Goal: Feedback & Contribution: Contribute content

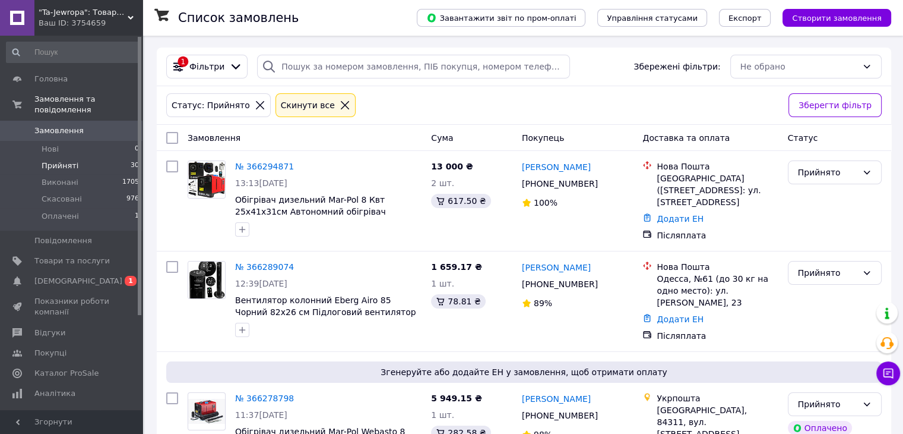
click at [73, 160] on span "Прийняті" at bounding box center [60, 165] width 37 height 11
click at [67, 160] on span "Прийняті" at bounding box center [60, 165] width 37 height 11
click at [62, 255] on span "Товари та послуги" at bounding box center [71, 260] width 75 height 11
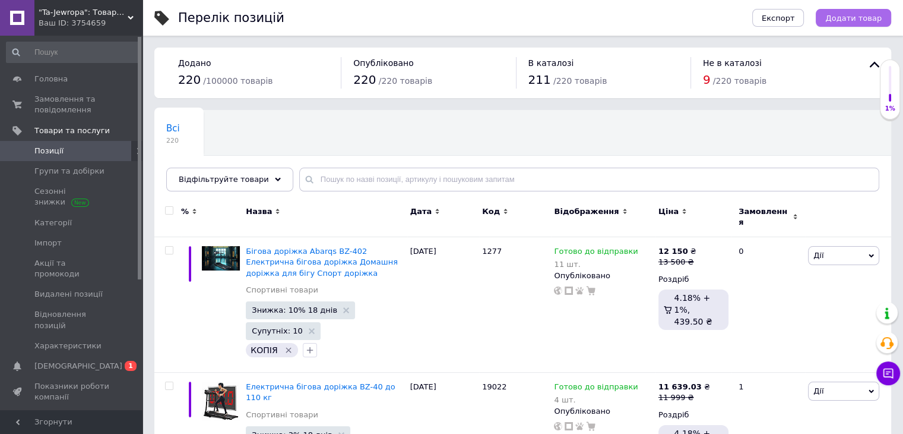
click at [855, 18] on span "Додати товар" at bounding box center [854, 18] width 56 height 9
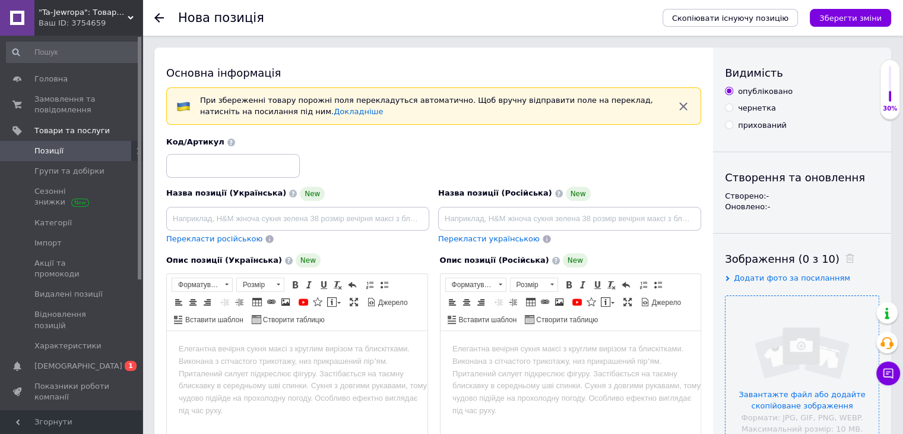
click at [782, 339] on input "file" at bounding box center [802, 372] width 153 height 153
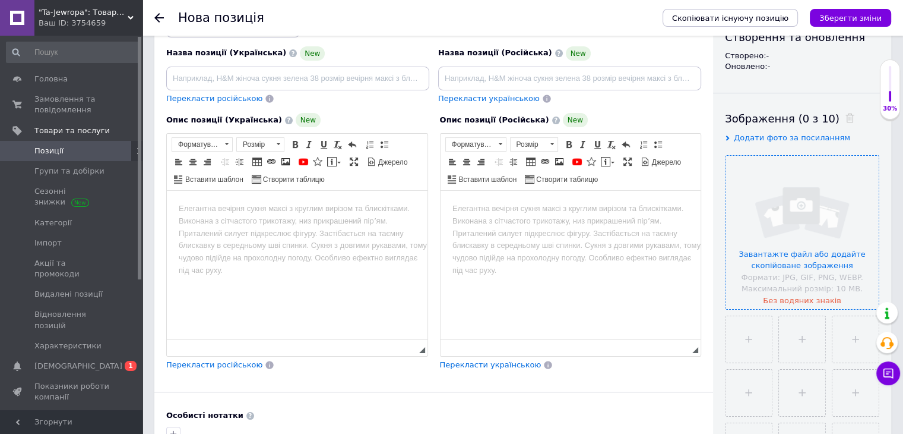
scroll to position [178, 0]
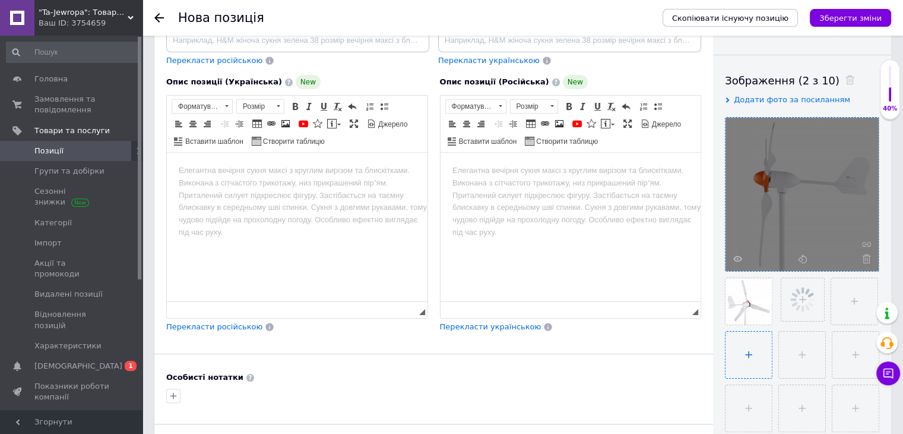
click at [739, 350] on input "file" at bounding box center [749, 354] width 46 height 46
type input "C:\fakepath\3f5e682243a0926ccc0e4c795f85-Vid-vtrova-turbna.jpeg"
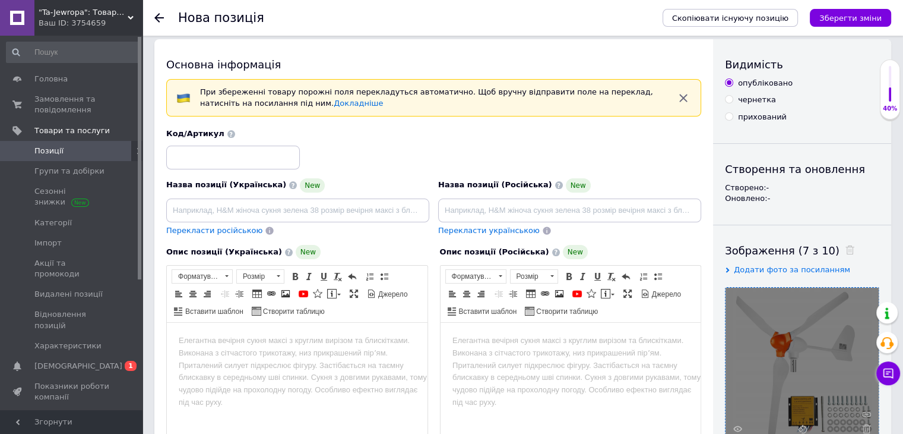
scroll to position [0, 0]
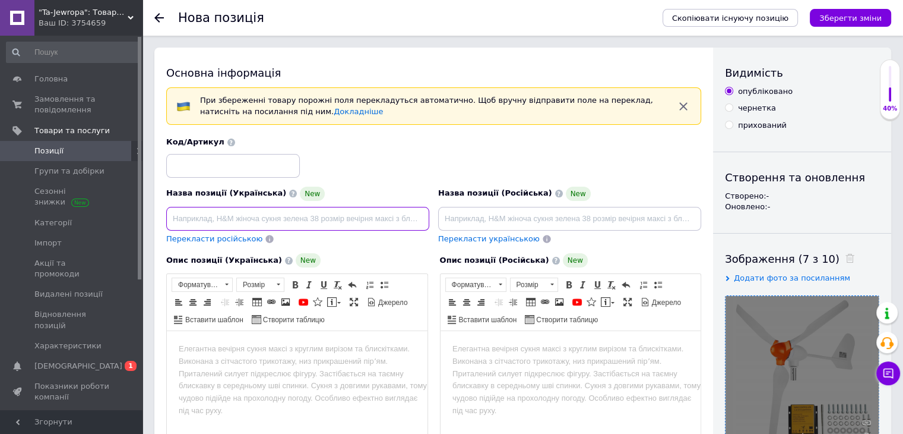
click at [264, 219] on input at bounding box center [297, 219] width 263 height 24
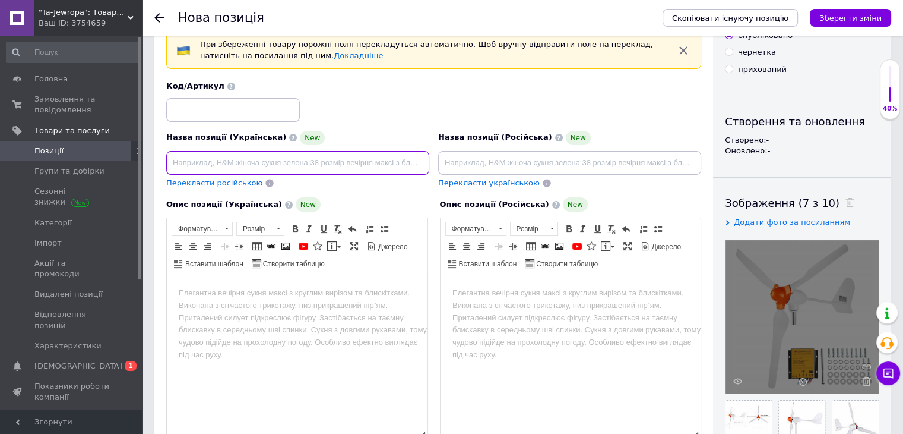
scroll to position [119, 0]
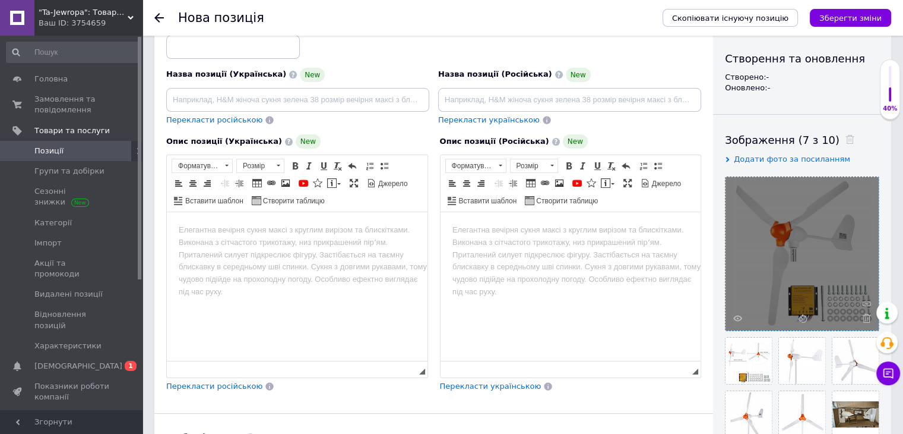
click at [239, 248] on html at bounding box center [297, 230] width 261 height 36
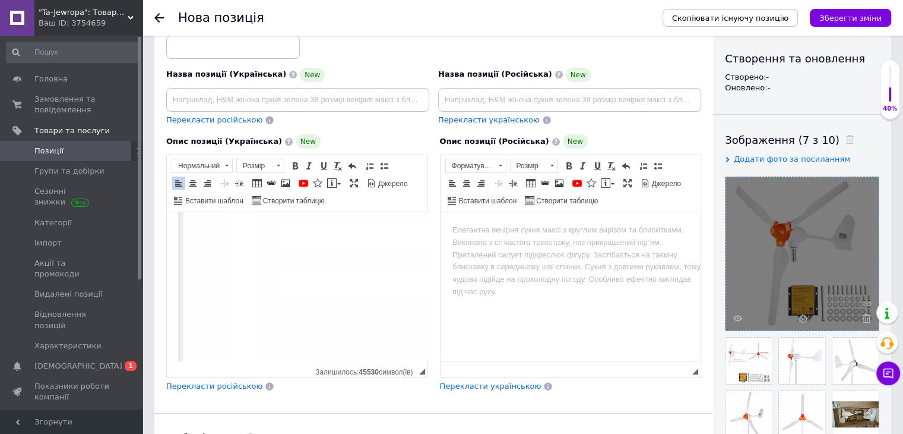
scroll to position [9139, 0]
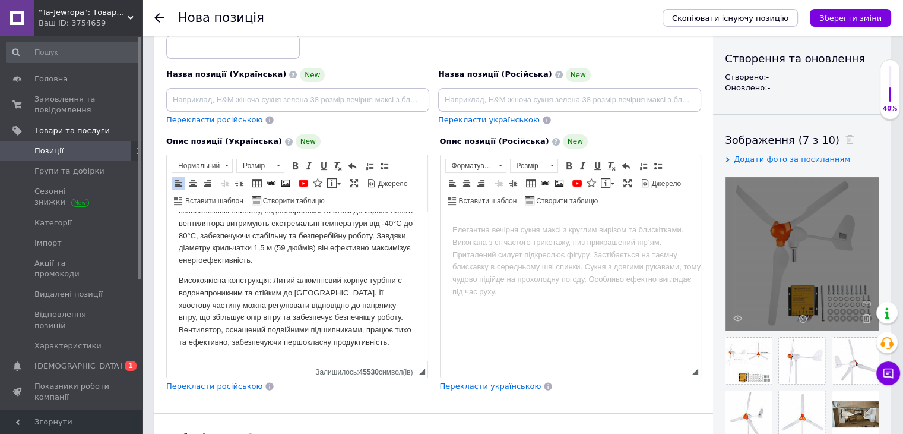
click at [200, 384] on span "Перекласти російською" at bounding box center [214, 385] width 96 height 9
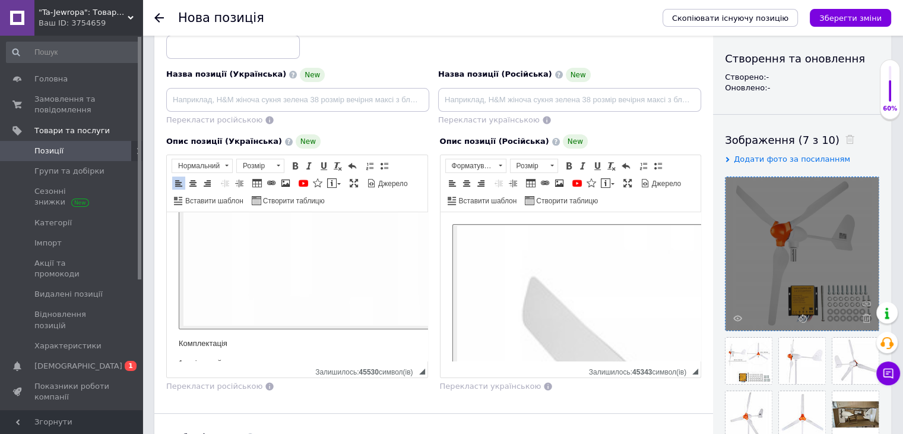
scroll to position [8367, 0]
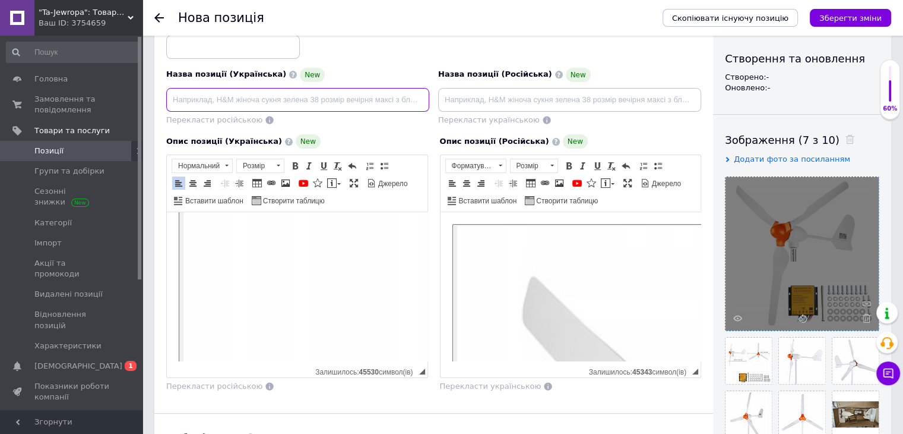
click at [238, 100] on input at bounding box center [297, 100] width 263 height 24
click at [196, 99] on input at bounding box center [297, 100] width 263 height 24
paste input "Вітрогенератор VEVOR"
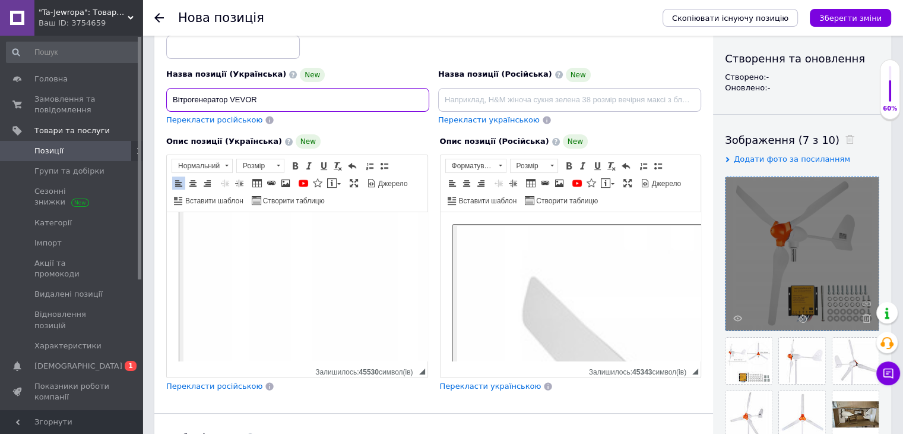
click at [259, 96] on input "Вітрогенератор VEVOR" at bounding box center [297, 100] width 263 height 24
type input "В"
click at [222, 105] on input at bounding box center [297, 100] width 263 height 24
paste input "Вітрогенератор VEVOR потужністю 800 Вт"
type input "Вітрогенератор VEVOR потужністю 800 Вт"
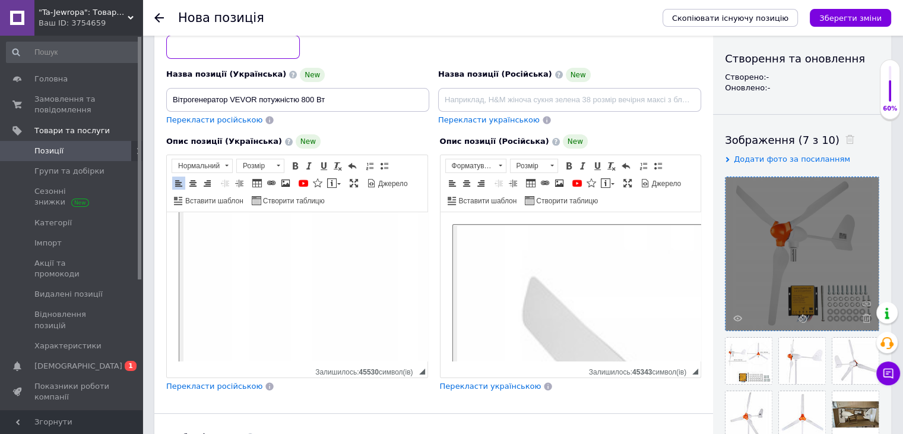
click at [200, 47] on input at bounding box center [233, 47] width 134 height 24
type input "3311"
click at [219, 119] on span "Перекласти російською" at bounding box center [214, 119] width 96 height 9
type input "Ветрогенератор VEVOR мощностью 800 Вт"
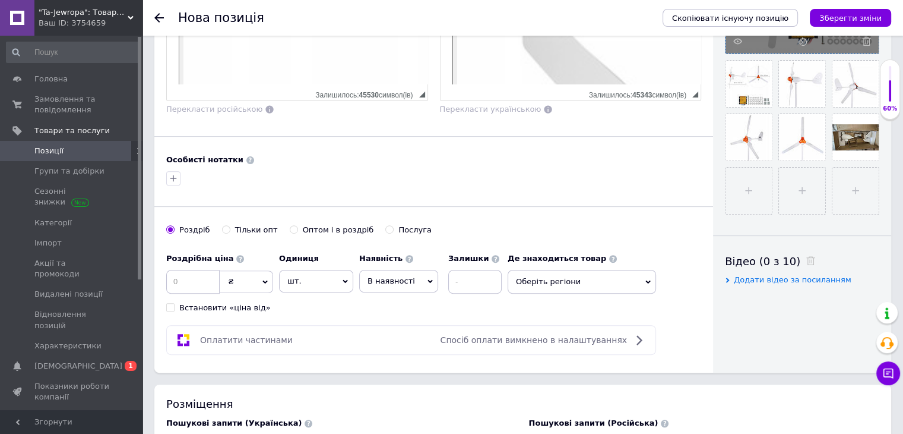
scroll to position [416, 0]
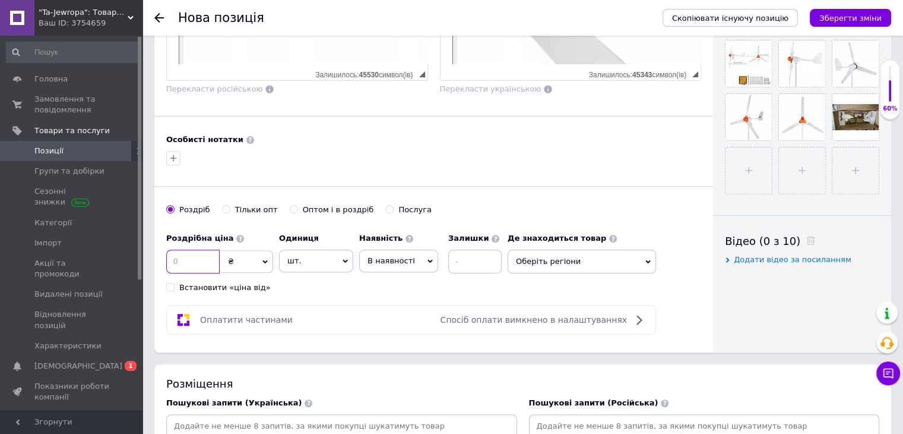
click at [189, 255] on input at bounding box center [192, 261] width 53 height 24
type input "9200"
click at [402, 262] on span "В наявності" at bounding box center [392, 260] width 48 height 9
click at [403, 334] on li "Готово до відправки" at bounding box center [399, 334] width 78 height 27
click at [485, 259] on input at bounding box center [507, 261] width 53 height 24
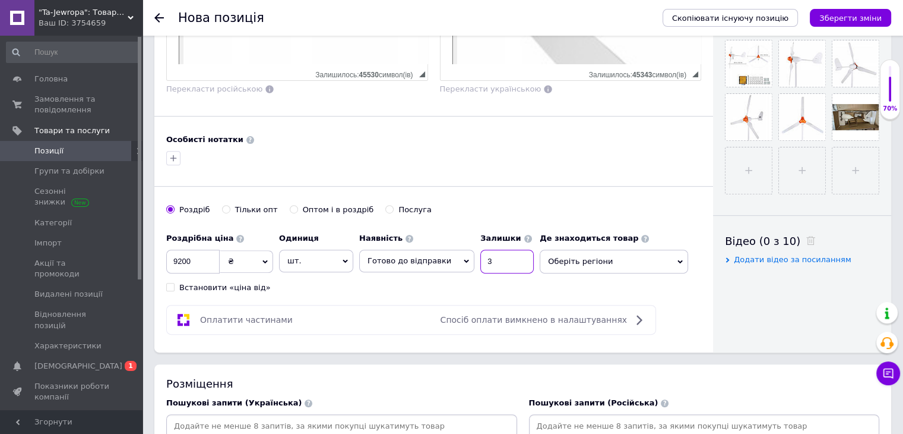
type input "3"
click at [596, 255] on span "Оберіть регіони" at bounding box center [614, 261] width 148 height 24
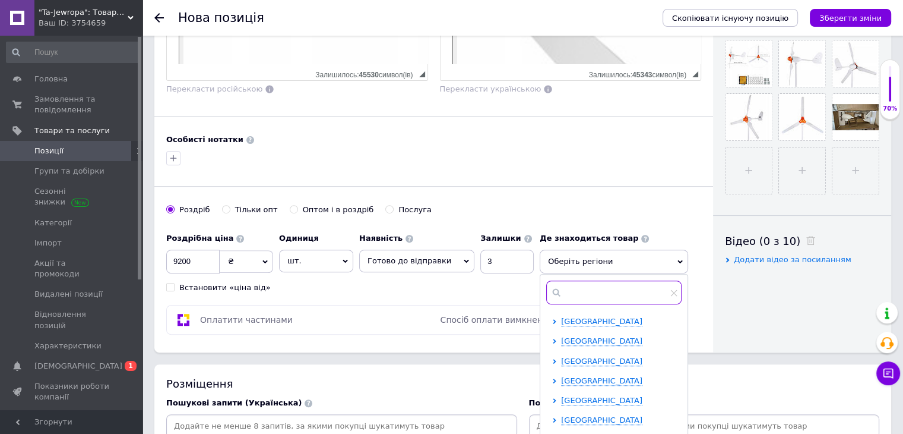
click at [575, 283] on input "text" at bounding box center [613, 292] width 135 height 24
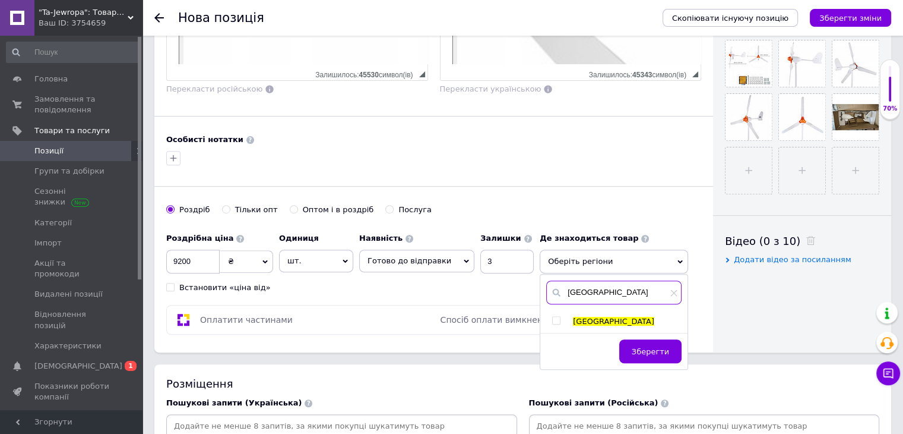
type input "[GEOGRAPHIC_DATA]"
click at [552, 317] on input "checkbox" at bounding box center [556, 321] width 8 height 8
checkbox input "true"
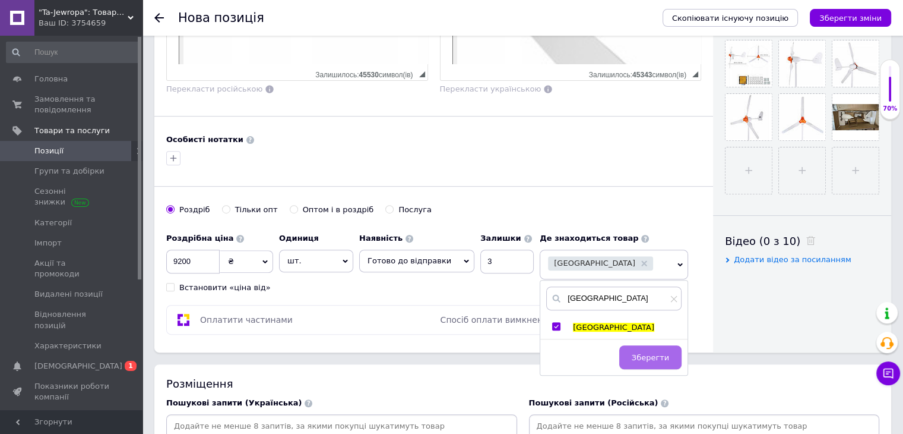
click at [642, 355] on span "Зберегти" at bounding box center [650, 357] width 37 height 9
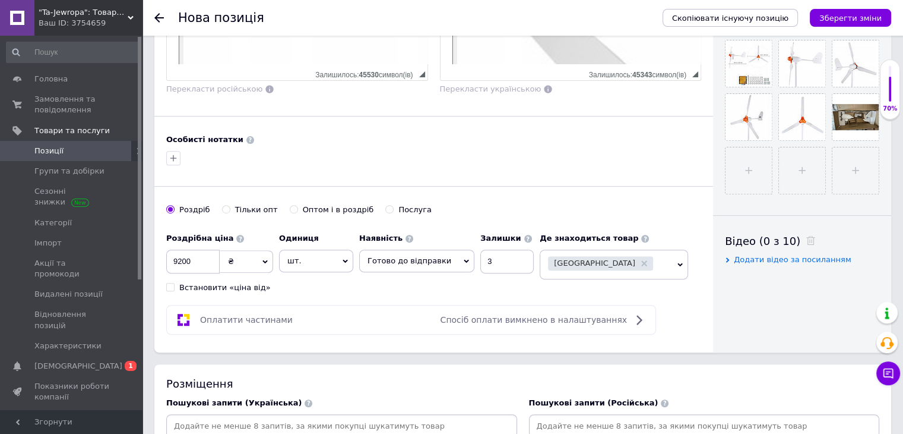
click at [592, 257] on div "[GEOGRAPHIC_DATA]" at bounding box center [606, 264] width 117 height 17
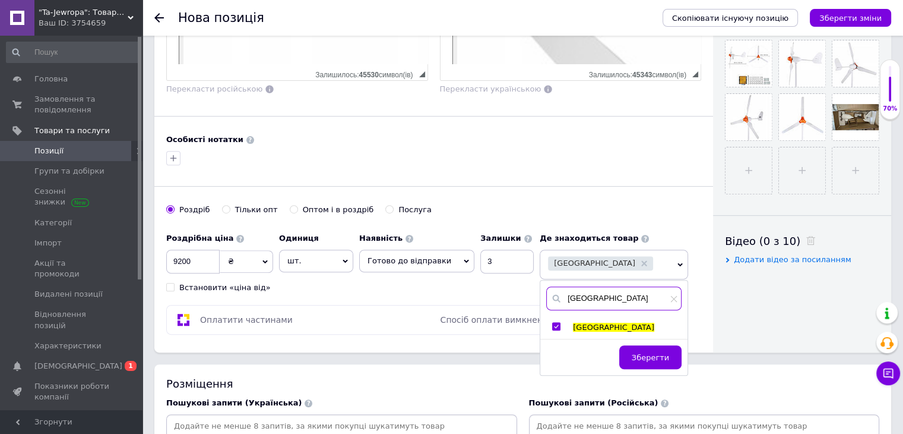
click at [587, 300] on input "[GEOGRAPHIC_DATA]" at bounding box center [613, 298] width 135 height 24
click at [602, 259] on div "[GEOGRAPHIC_DATA]" at bounding box center [606, 264] width 117 height 17
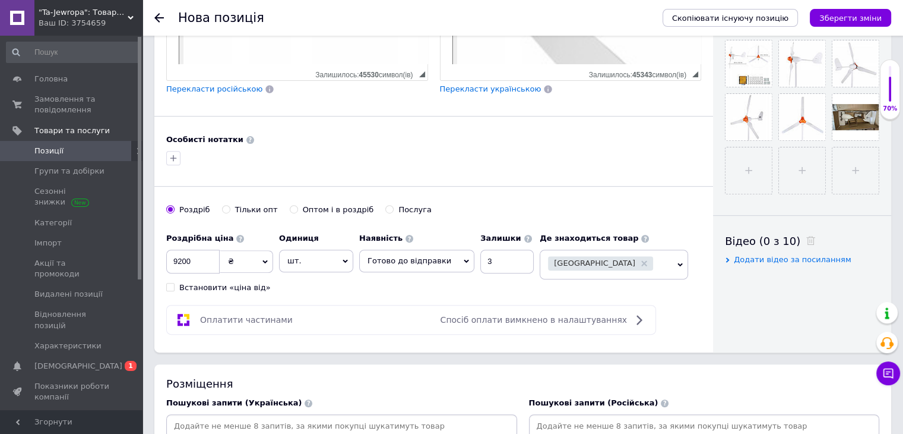
click at [596, 256] on div "[GEOGRAPHIC_DATA]" at bounding box center [606, 264] width 117 height 17
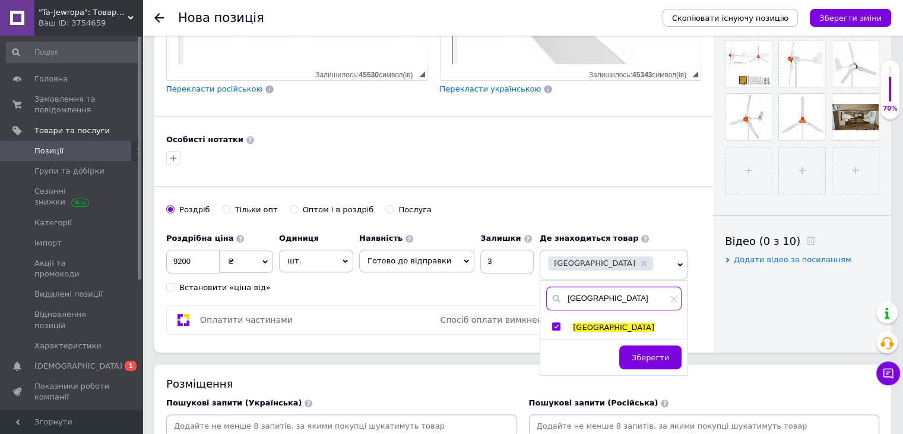
click at [590, 292] on input "[GEOGRAPHIC_DATA]" at bounding box center [613, 298] width 135 height 24
type input "[PERSON_NAME]"
type input "ЗАПОР"
click at [552, 324] on input "checkbox" at bounding box center [556, 327] width 8 height 8
checkbox input "true"
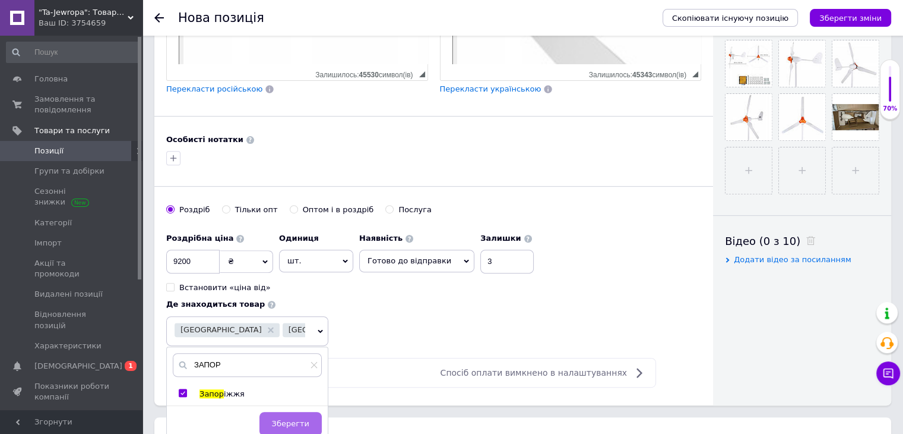
click at [309, 419] on span "Зберегти" at bounding box center [290, 423] width 37 height 9
click at [328, 316] on span "[GEOGRAPHIC_DATA] [GEOGRAPHIC_DATA]" at bounding box center [247, 331] width 162 height 30
click at [322, 353] on input "ЗАПОР" at bounding box center [247, 365] width 149 height 24
type input "З"
type input "ОДЕС"
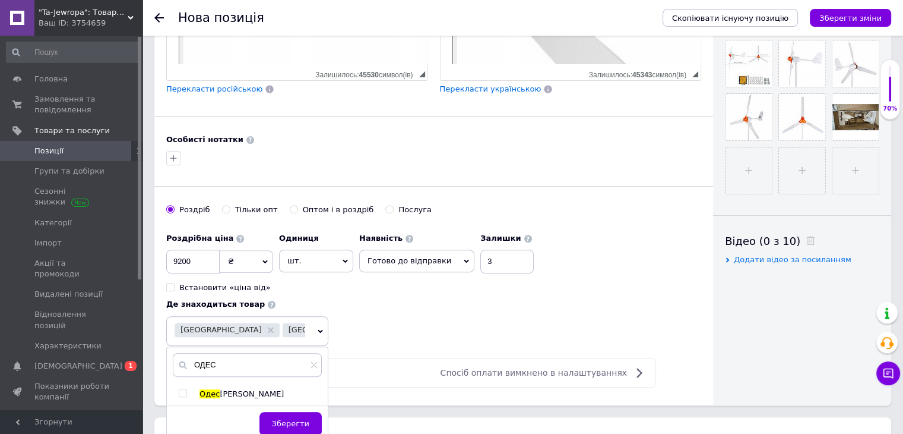
click at [187, 389] on input "checkbox" at bounding box center [183, 393] width 8 height 8
checkbox input "true"
click at [309, 419] on span "Зберегти" at bounding box center [290, 423] width 37 height 9
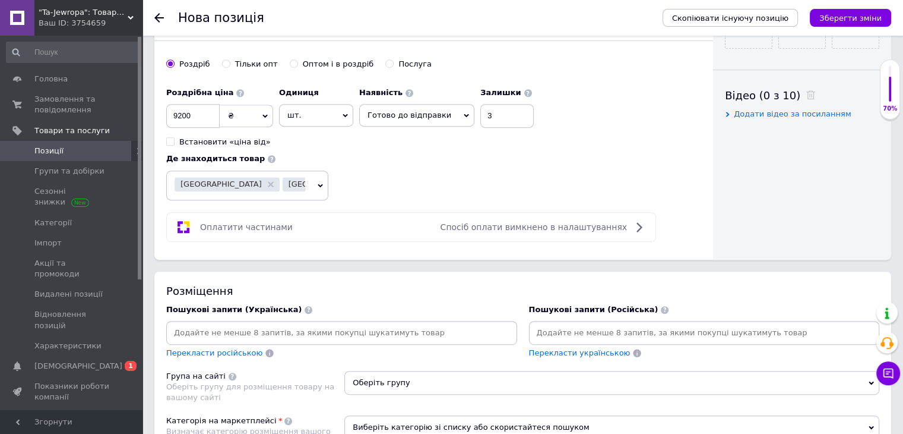
scroll to position [594, 0]
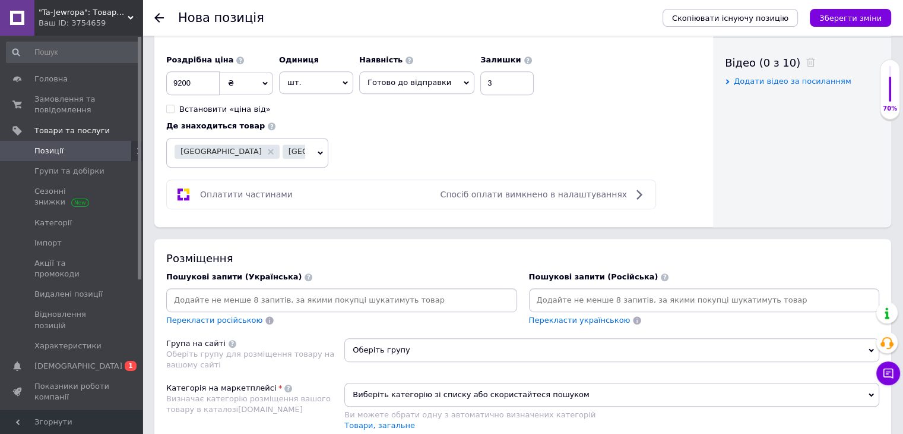
click at [432, 338] on span "Оберіть групу" at bounding box center [612, 350] width 535 height 24
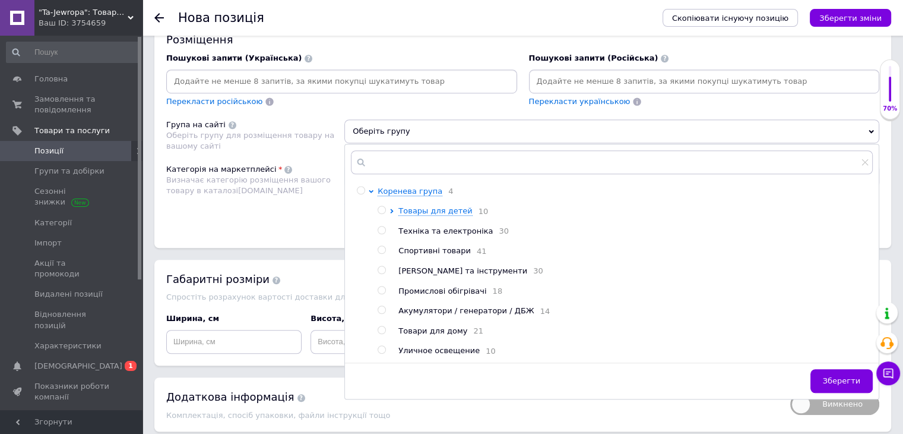
scroll to position [832, 0]
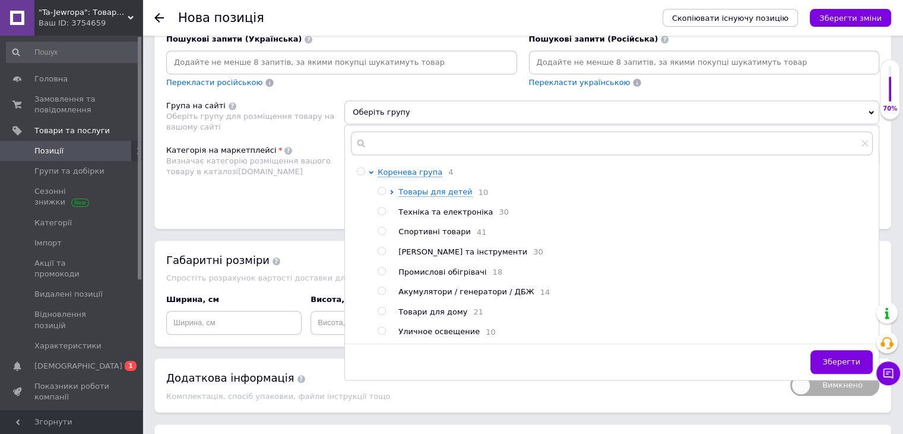
click at [385, 287] on input "radio" at bounding box center [382, 291] width 8 height 8
radio input "true"
click at [843, 357] on span "Зберегти" at bounding box center [841, 361] width 37 height 9
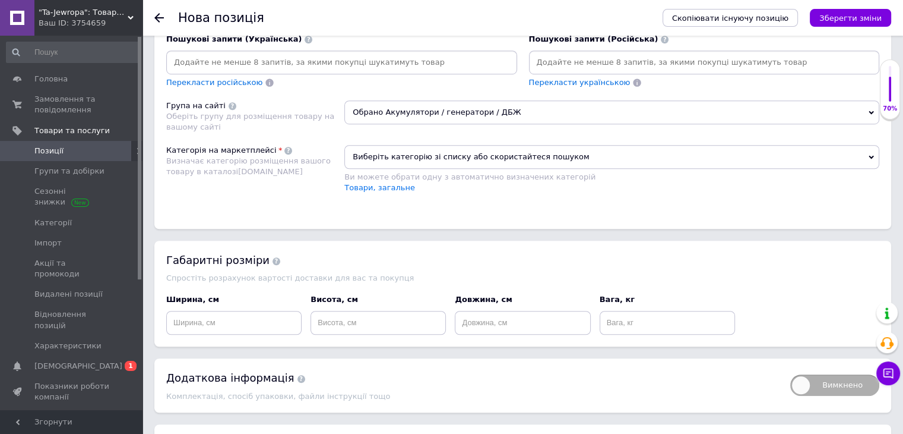
click at [425, 145] on span "Виберіть категорію зі списку або скористайтеся пошуком" at bounding box center [612, 157] width 535 height 24
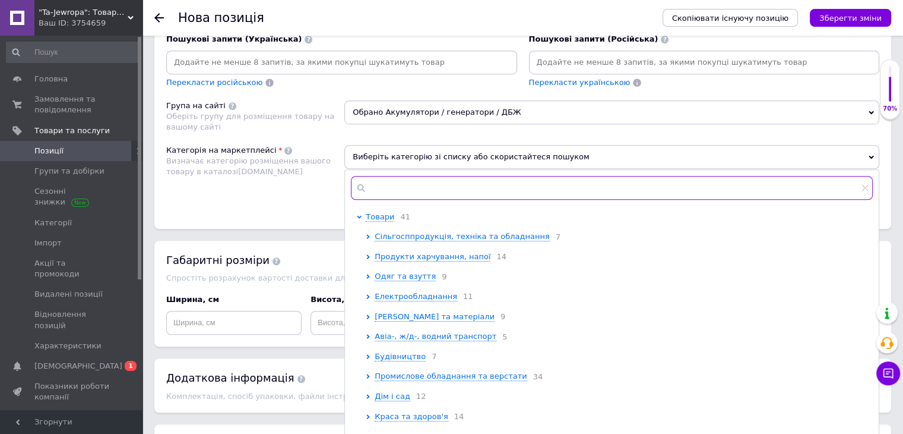
click at [416, 176] on input "text" at bounding box center [612, 188] width 522 height 24
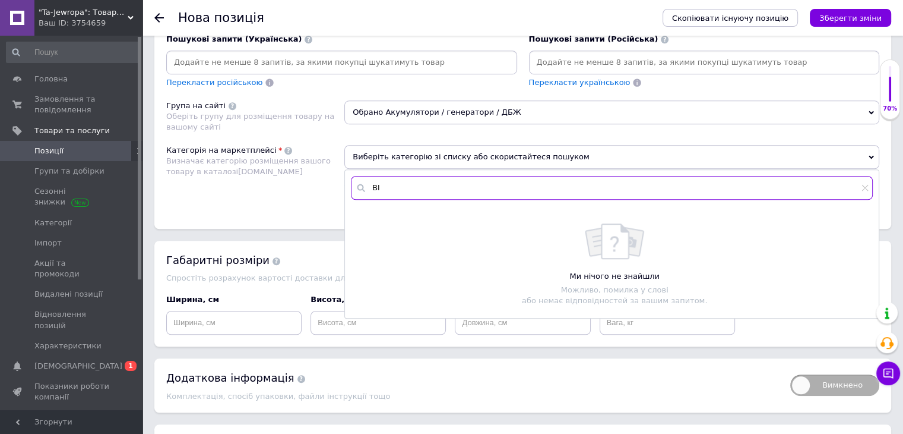
type input "В"
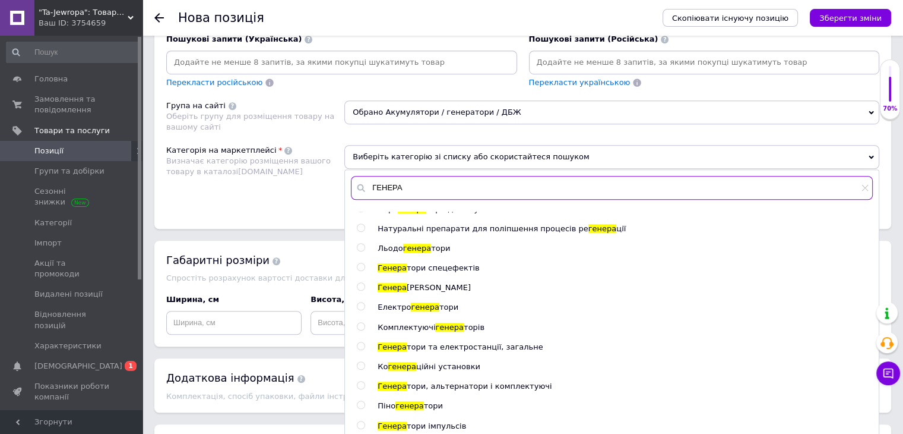
scroll to position [119, 0]
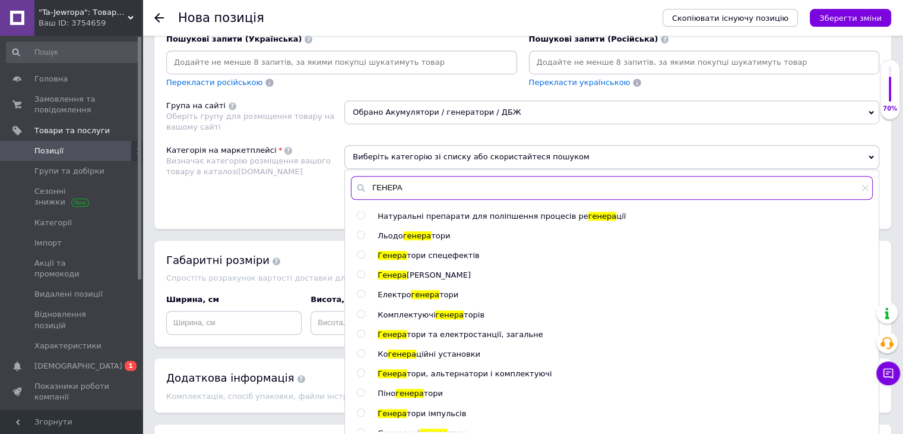
type input "ГЕНЕРА"
click at [360, 330] on input "radio" at bounding box center [361, 334] width 8 height 8
radio input "true"
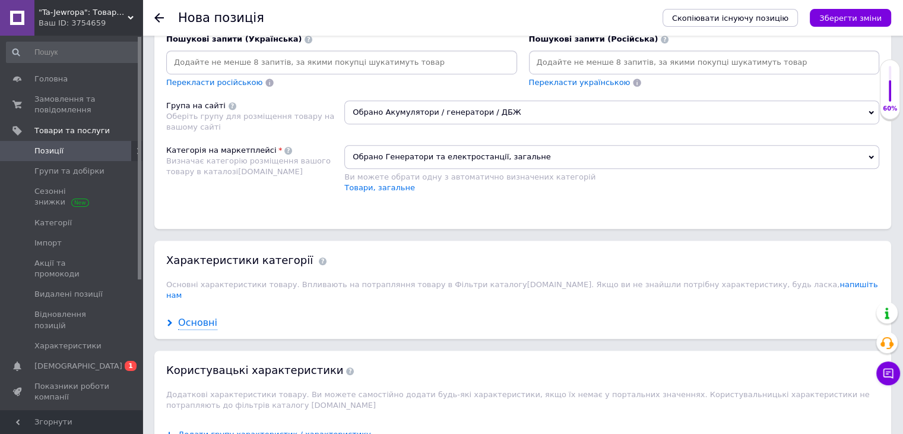
click at [186, 316] on div "Основні" at bounding box center [197, 323] width 39 height 14
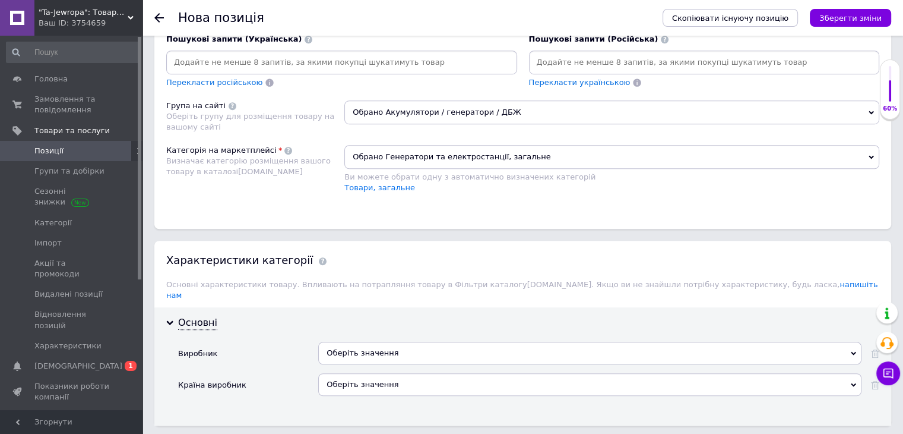
click at [350, 342] on div "Оберіть значення" at bounding box center [590, 353] width 544 height 23
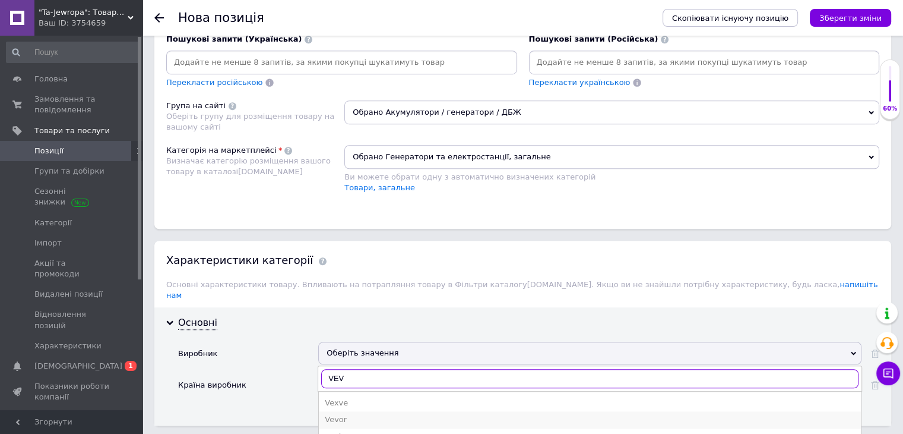
type input "VEV"
click at [330, 414] on div "Vevor" at bounding box center [590, 419] width 530 height 11
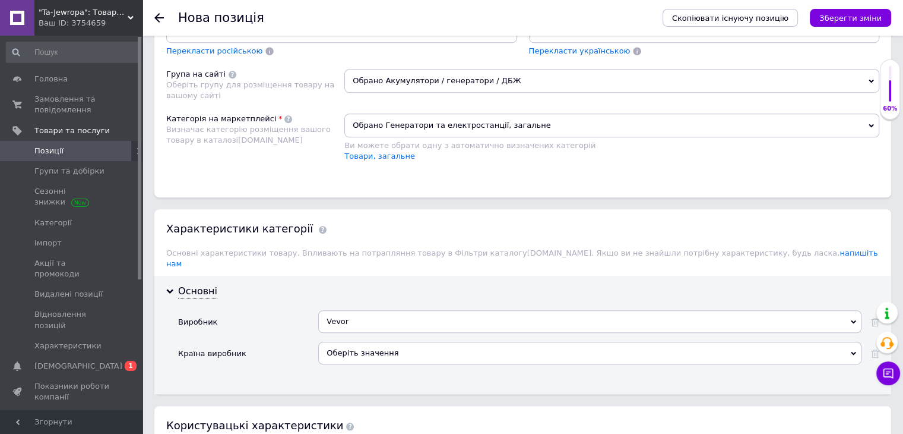
scroll to position [891, 0]
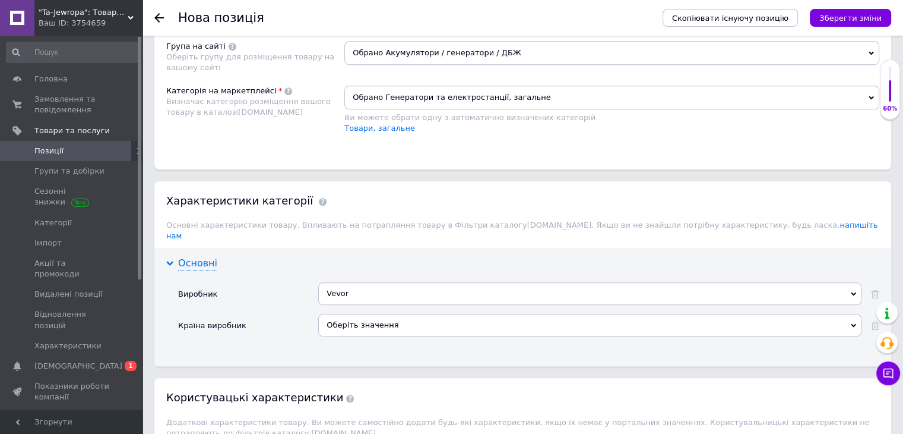
click at [192, 257] on div "Основні" at bounding box center [197, 264] width 39 height 14
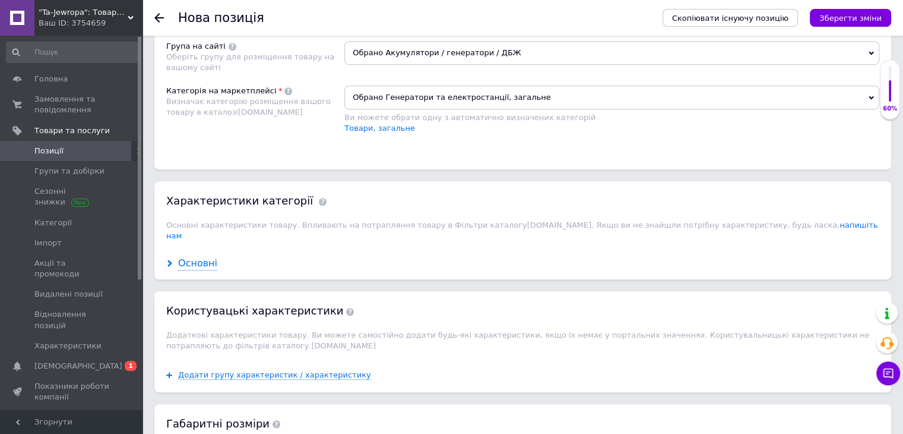
click at [197, 257] on div "Основні" at bounding box center [197, 264] width 39 height 14
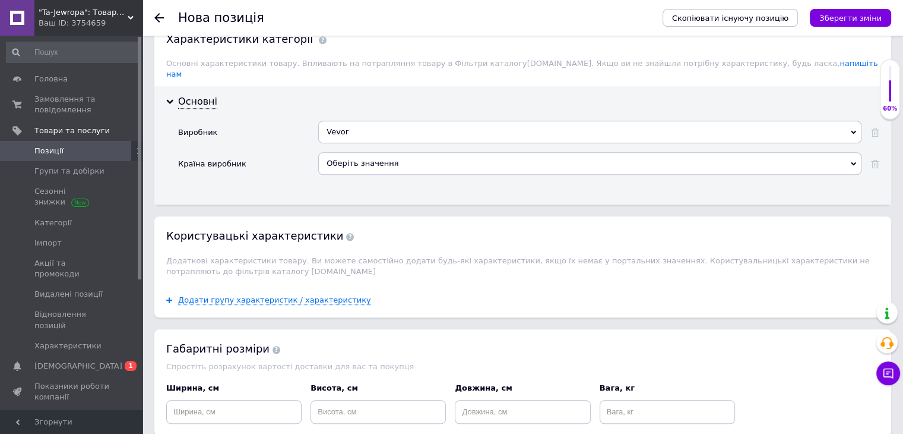
scroll to position [1069, 0]
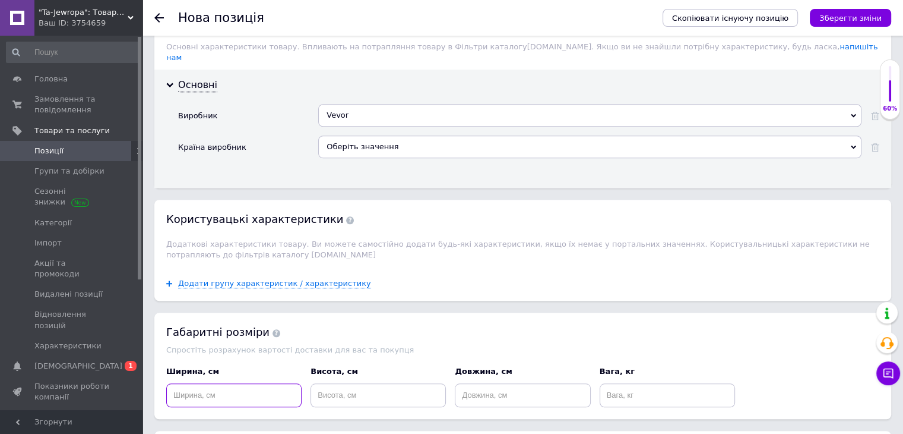
click at [219, 383] on input at bounding box center [233, 395] width 135 height 24
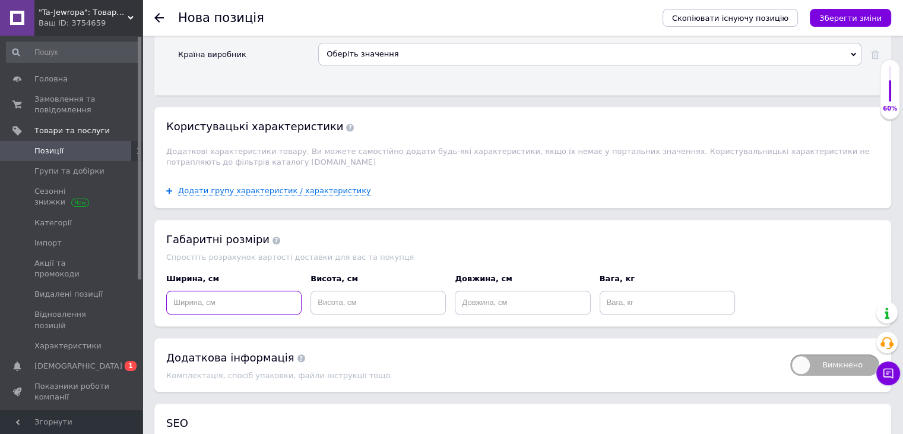
scroll to position [1149, 0]
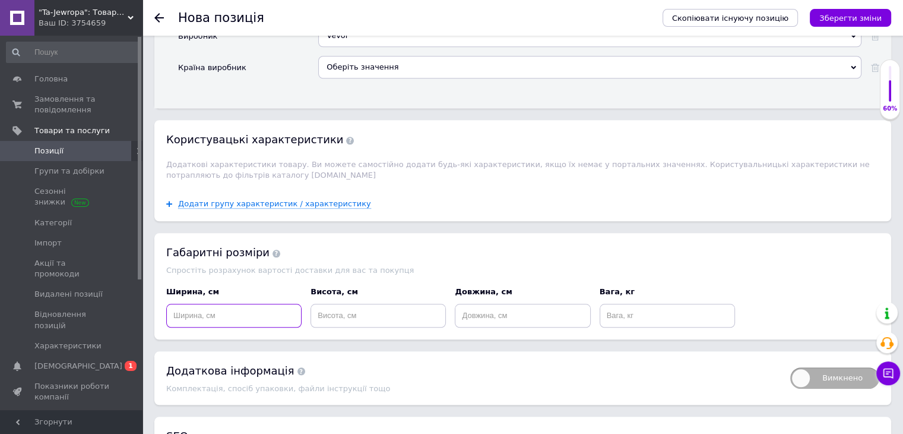
click at [214, 304] on input at bounding box center [233, 316] width 135 height 24
type input "80"
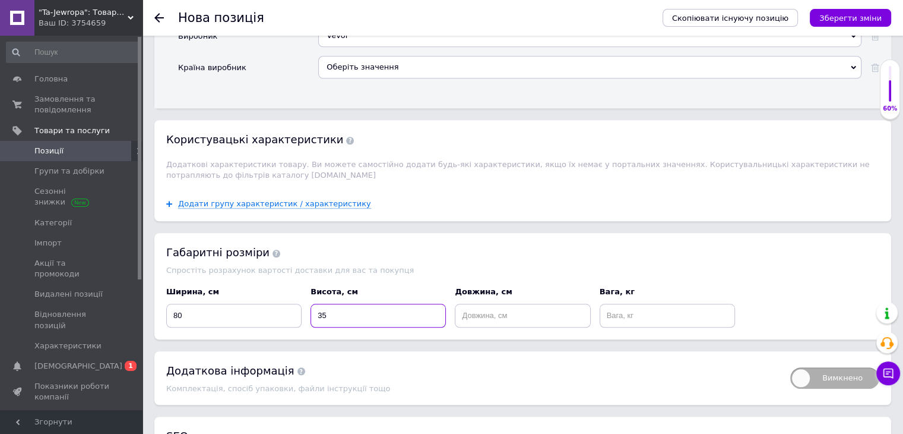
type input "35"
type input "20"
click at [633, 304] on input at bounding box center [667, 316] width 135 height 24
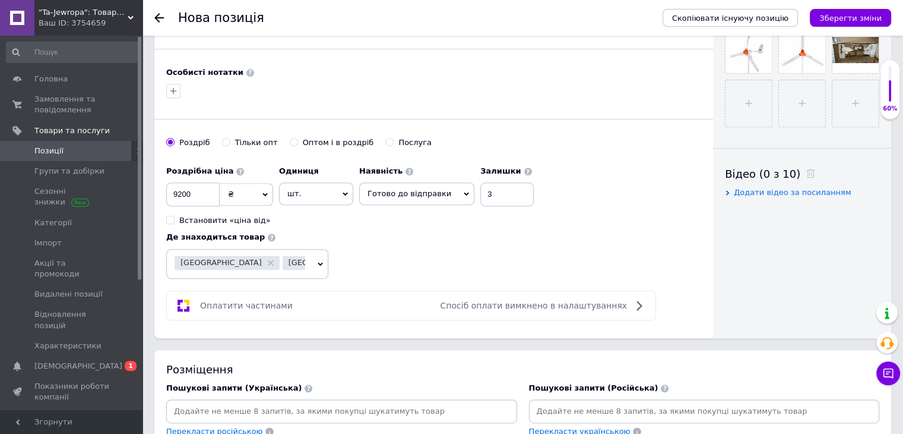
scroll to position [475, 0]
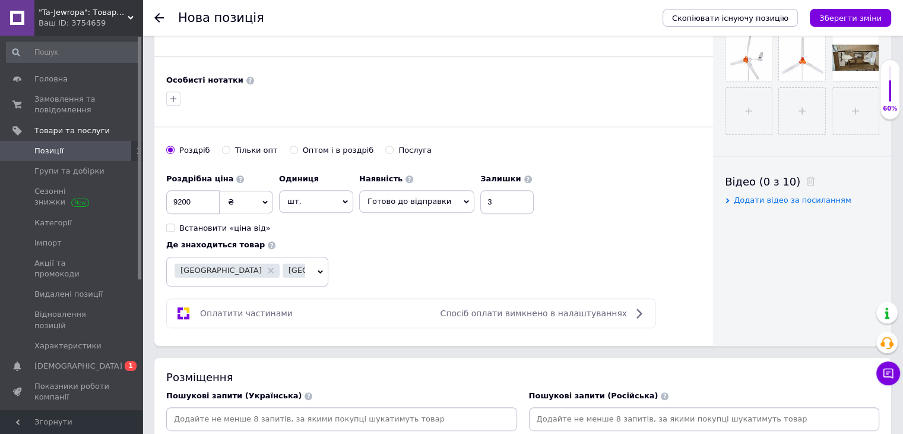
type input "15"
click at [299, 410] on input at bounding box center [342, 419] width 346 height 18
paste input "Вітрогенератор VEVOR потужністю 800 Вт"
type input "Вітрогенератор VEVOR потужністю 800 Вт"
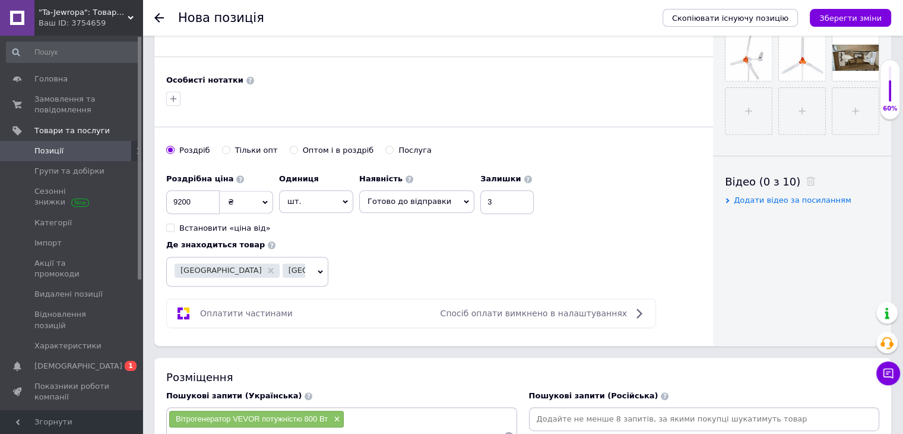
paste input "Вітрогенератор VEVOR потужністю 800 Вт"
type input "Вітрогенератор VEVOR"
paste input "Вітрогенератор VEVOR потужністю 800 Вт"
type input "Вітрогенератор"
paste input "Вітрогенератор VEVOR потужністю 800 Вт"
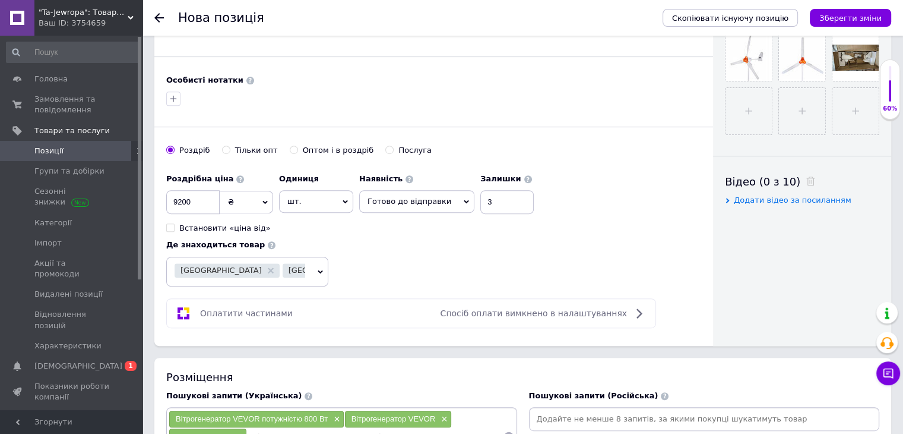
click at [333, 428] on input "Вітрогенератор VEVOR потужністю 800 Вт" at bounding box center [374, 437] width 255 height 18
type input "Вітрогенератор потужністю 800 Вт"
paste input "Вітрогенератор VEVOR потужністю 800 Вт"
type input "Вітрогенератор 800 Вт"
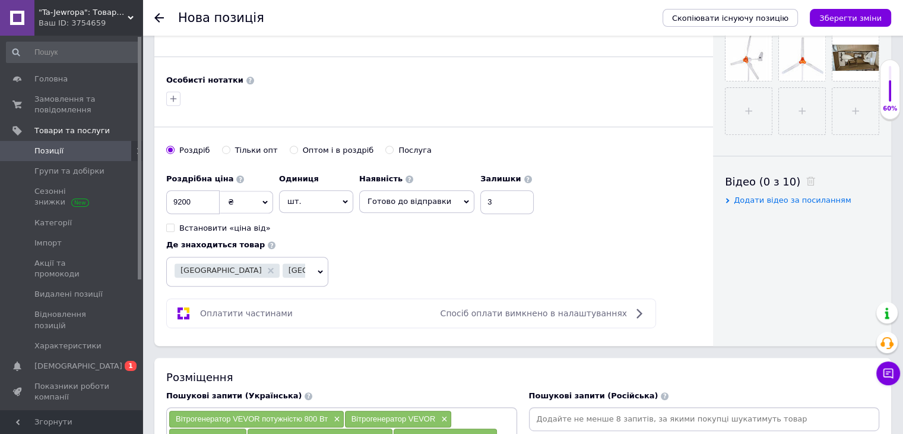
paste input "Вітрогенератор VEVOR Надійне джерело живлення"
type input "Вітрогенератор джерело живлення"
paste input "Вітрогенератор VEVOR Надійне джерело живлення"
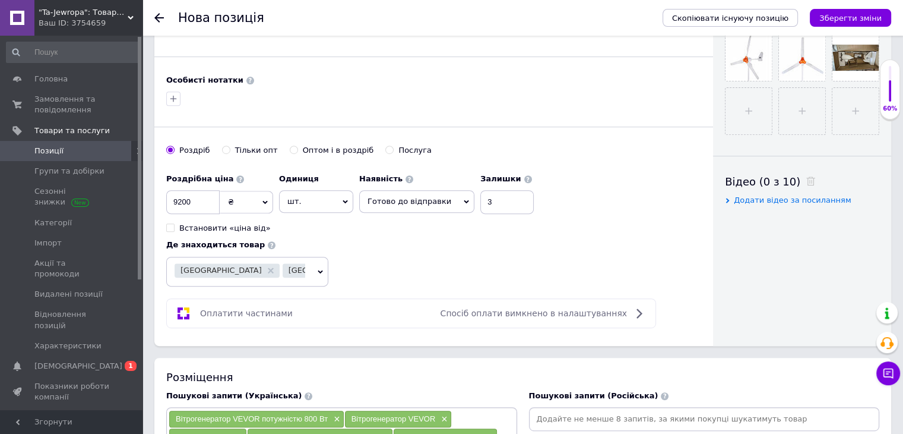
type input "джерело живлення"
paste input "Вітрогенератор VEVOR Надійне джерело живлення"
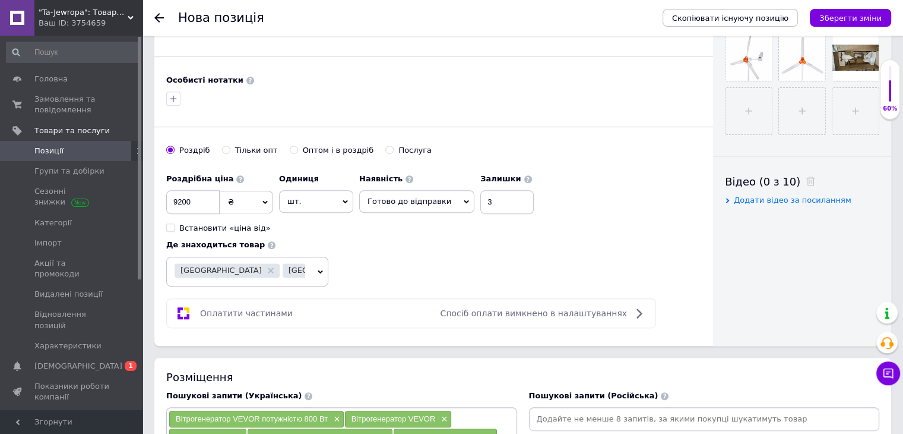
type input "Вітрогенератор VEVOR Надійне джерело живлення"
drag, startPoint x: 418, startPoint y: 420, endPoint x: 393, endPoint y: 419, distance: 24.4
drag, startPoint x: 393, startPoint y: 419, endPoint x: 385, endPoint y: 416, distance: 8.1
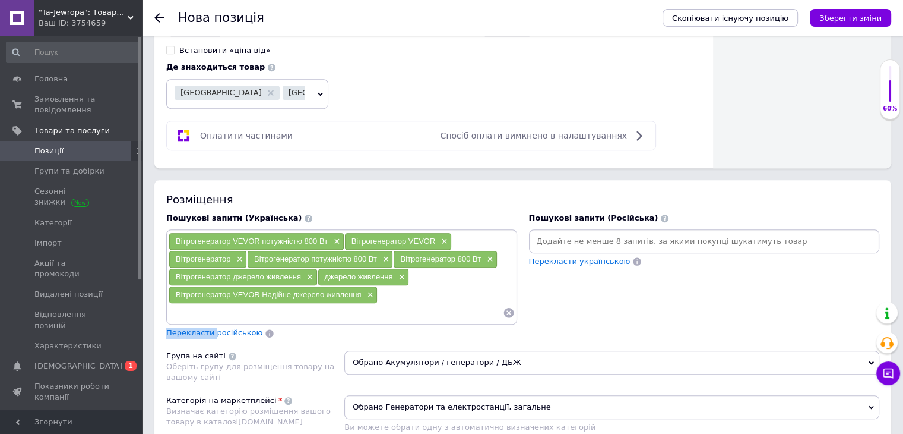
scroll to position [653, 0]
click at [176, 303] on input at bounding box center [336, 312] width 334 height 18
paste input "Вітрогенератор VEVOR Надійне джерело живлення"
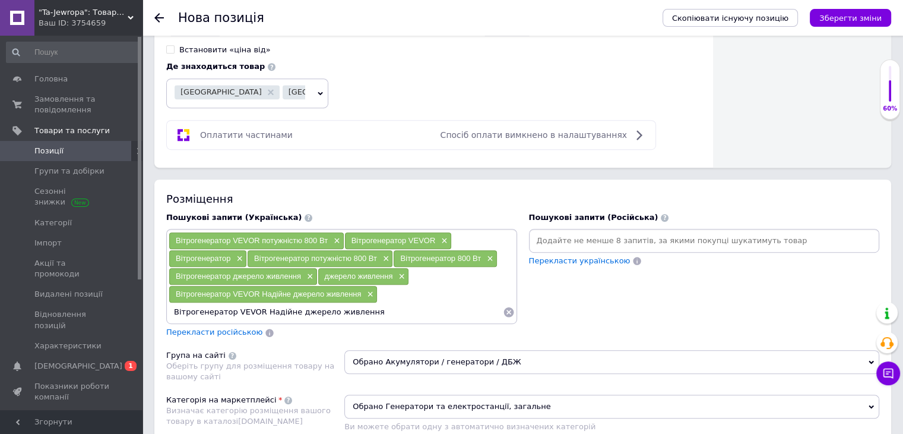
click at [322, 303] on input "Вітрогенератор VEVOR Надійне джерело живлення" at bounding box center [336, 312] width 334 height 18
type input "Вітрогенератор живлення"
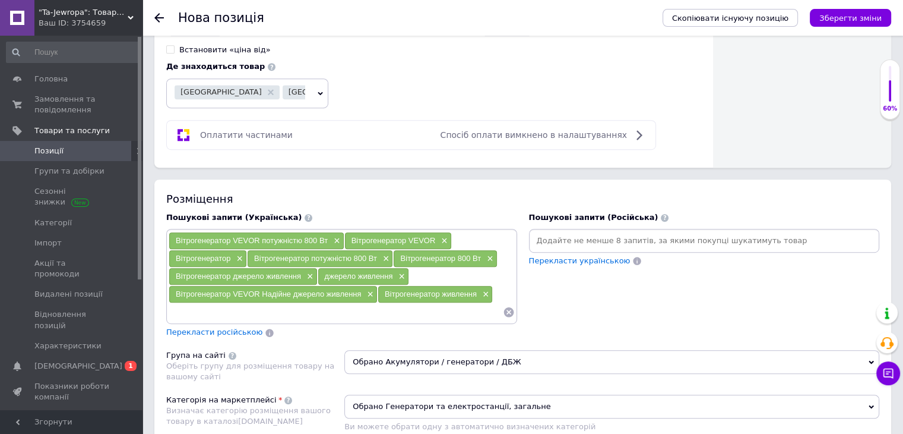
paste input "вітрової турбіни потужністю 800 Вт 12 В"
click at [202, 303] on input "вітрової турбіни потужністю 800 Вт 12 В" at bounding box center [336, 312] width 334 height 18
type input "вітровА турбінА потужністю 800 Вт 12 В"
drag, startPoint x: 175, startPoint y: 253, endPoint x: 318, endPoint y: 251, distance: 142.6
click at [318, 304] on div "вітровА турбінА потужністю 800 Вт 12 В ×" at bounding box center [251, 312] width 165 height 17
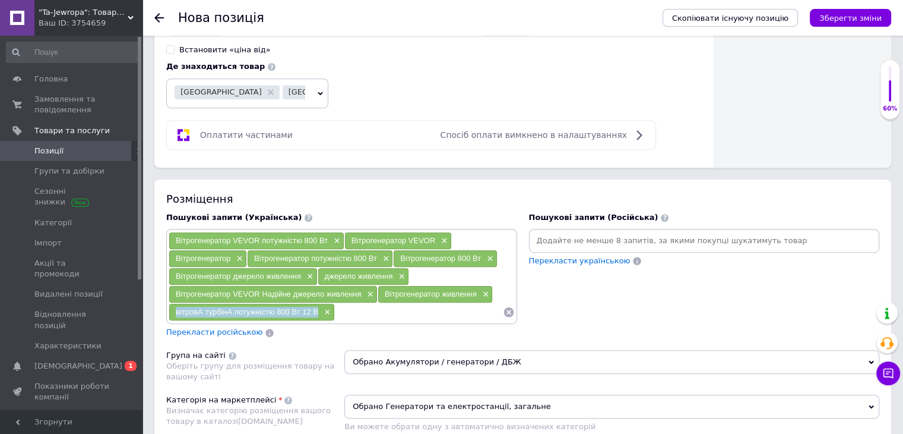
copy span "вітровА турбінА потужністю 800 Вт 12 В"
click at [357, 303] on input at bounding box center [419, 312] width 168 height 18
paste input "вітровА турбінА потужністю 800 Вт 12 В"
click at [366, 303] on input "вітровА турбінА потужністю 800 Вт 12 В" at bounding box center [419, 312] width 168 height 18
type input "вітрова турбіна потужністю 800 Вт 12 В"
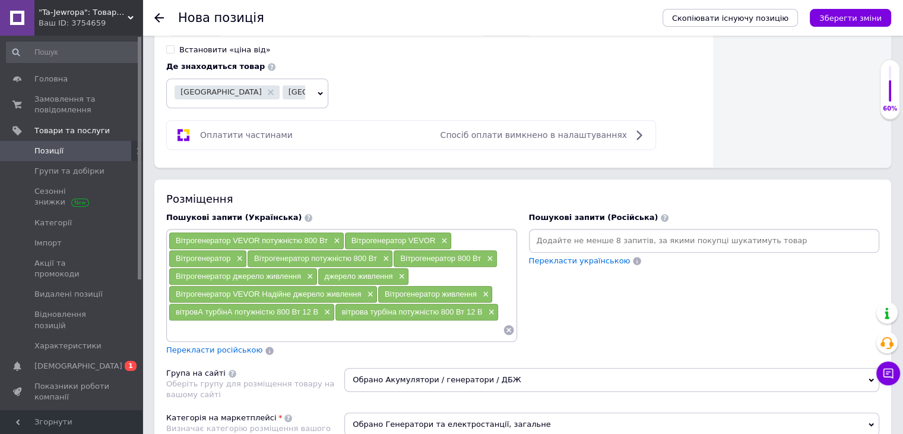
drag, startPoint x: 233, startPoint y: 280, endPoint x: 419, endPoint y: 273, distance: 186.1
click at [419, 321] on input at bounding box center [336, 330] width 334 height 18
drag, startPoint x: 341, startPoint y: 251, endPoint x: 480, endPoint y: 252, distance: 139.0
click at [480, 307] on span "вітрова турбіна потужністю 800 Вт 12 В" at bounding box center [412, 311] width 141 height 9
copy span "вітрова турбіна потужністю 800 Вт 12 В"
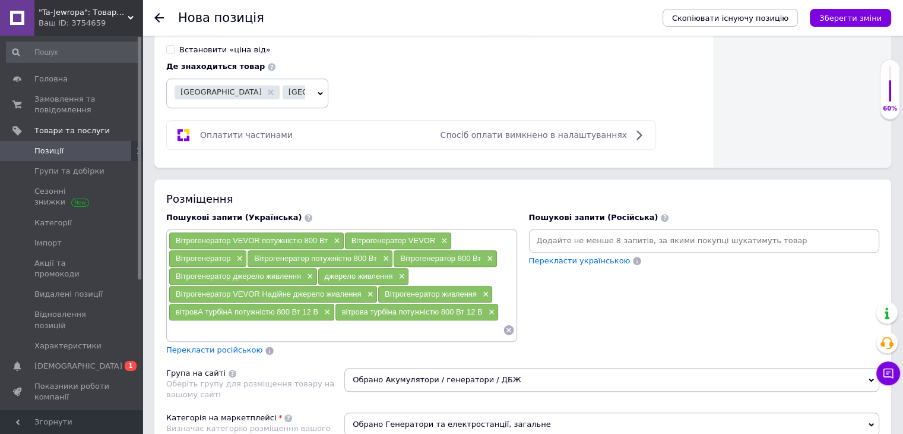
paste input "вітрова турбіна потужністю 800 Вт 12 В"
click at [273, 321] on input "вітрова турбіна потужністю 800 Вт 12 В" at bounding box center [336, 330] width 334 height 18
type input "вітрова турбіна 800 Вт 12 В"
paste input "вітрова турбіна потужністю 800 Вт 12 В"
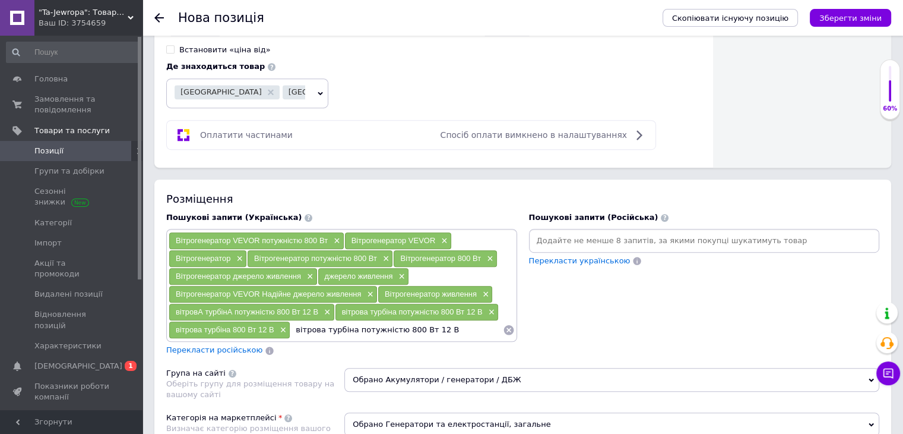
click at [394, 321] on input "вітрова турбіна потужністю 800 Вт 12 В" at bounding box center [396, 330] width 212 height 18
click at [377, 321] on input "вітрова турбіна 800 Вт 12 В" at bounding box center [396, 330] width 212 height 18
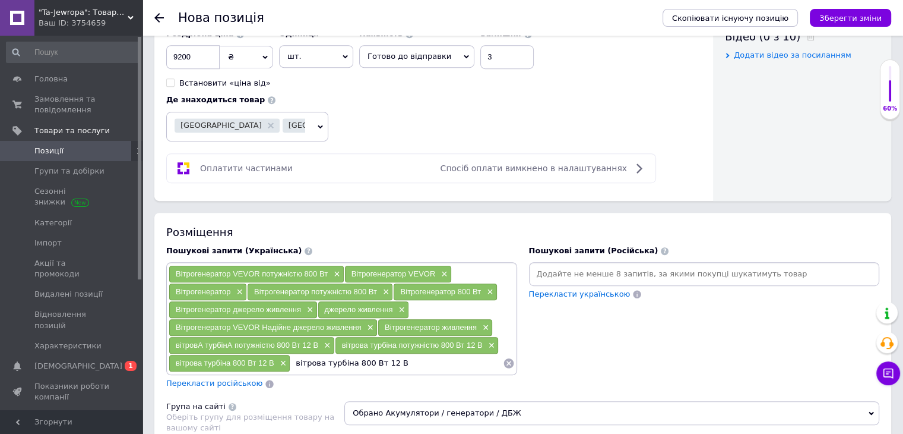
scroll to position [594, 0]
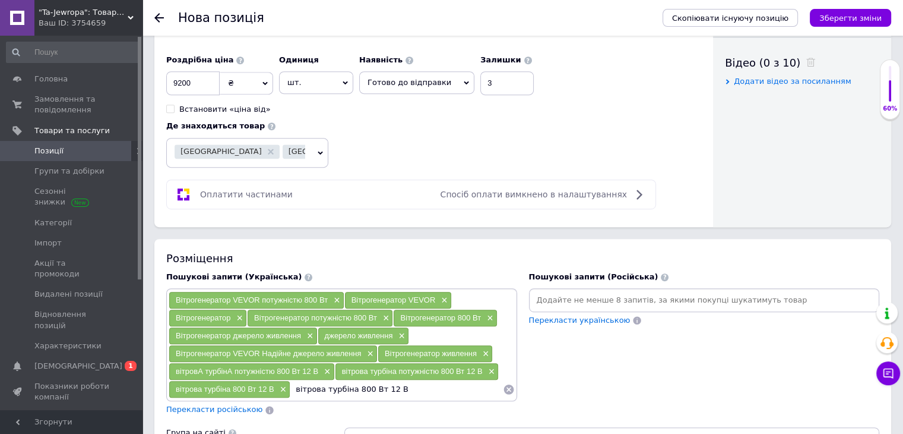
click at [403, 380] on input "вітрова турбіна 800 Вт 12 В" at bounding box center [396, 389] width 212 height 18
type input "вітрова турбіна 800 Вт"
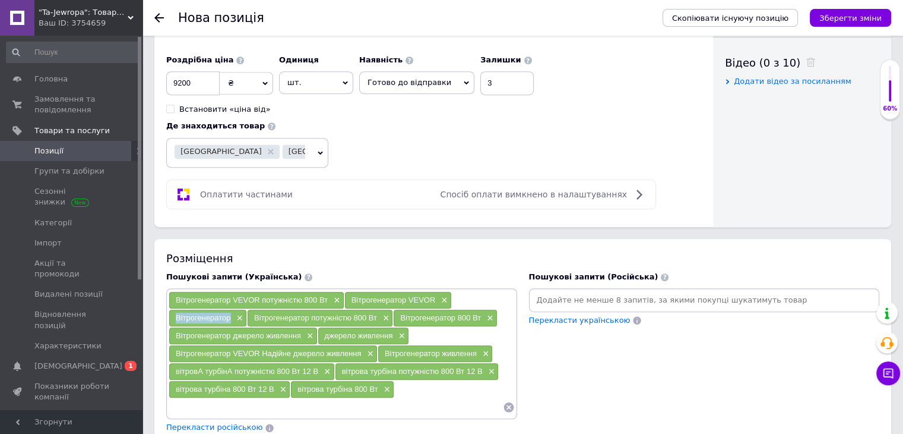
drag, startPoint x: 176, startPoint y: 258, endPoint x: 230, endPoint y: 260, distance: 54.7
click at [230, 309] on div "Вітрогенератор ×" at bounding box center [207, 317] width 77 height 17
copy span "Вітрогенератор"
paste input "Вітрогенератор"
drag, startPoint x: 441, startPoint y: 311, endPoint x: 481, endPoint y: 312, distance: 39.2
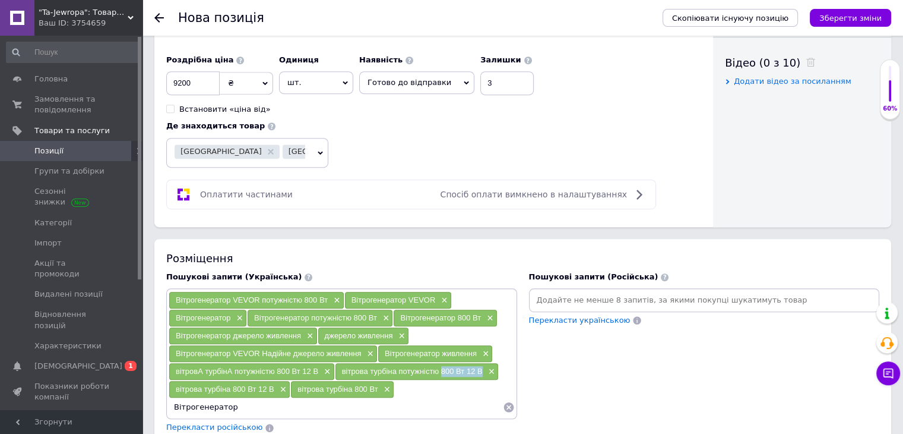
click at [481, 366] on span "вітрова турбіна потужністю 800 Вт 12 В" at bounding box center [412, 370] width 141 height 9
copy span "800 Вт 12 В"
click at [245, 398] on input "Вітрогенератор" at bounding box center [336, 407] width 334 height 18
paste input "800 Вт 12 В"
type input "Вітрогенератор 800 Вт 12 В"
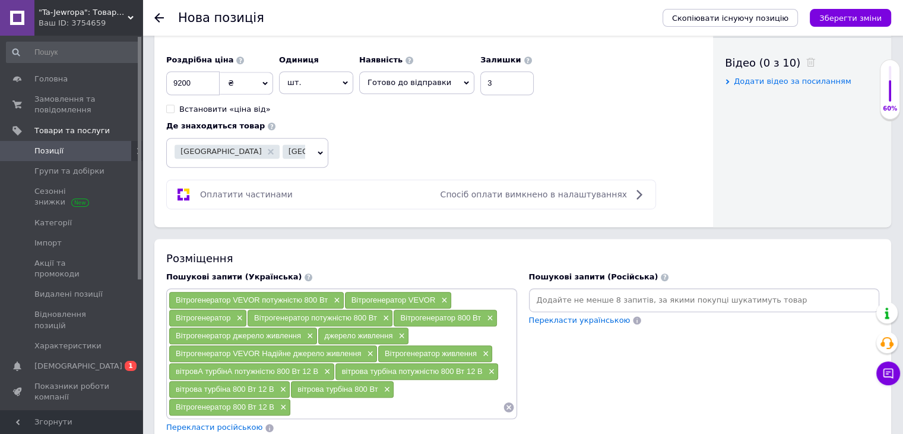
paste input "800 Вт 12 В"
type input "800 Вт 12 В"
drag, startPoint x: 171, startPoint y: 372, endPoint x: 560, endPoint y: 306, distance: 394.1
click at [560, 306] on div "Пошукові запити (Російська) Перекласти українською" at bounding box center [704, 361] width 363 height 191
drag, startPoint x: 177, startPoint y: 257, endPoint x: 230, endPoint y: 260, distance: 53.5
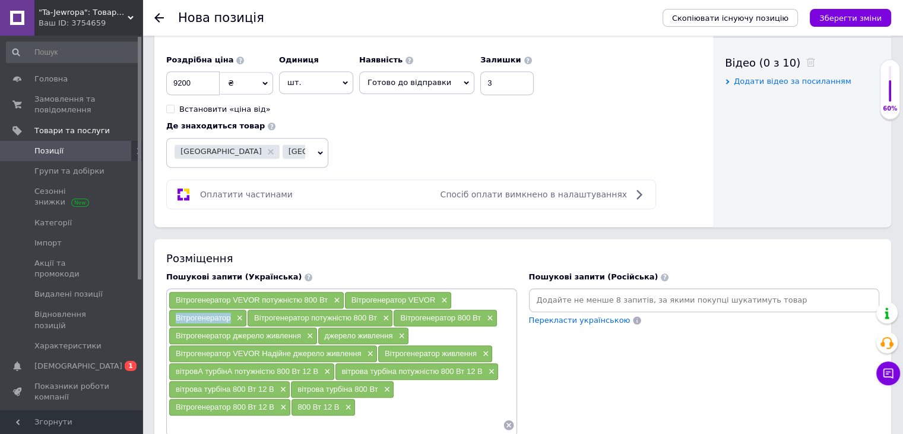
click at [230, 309] on div "Вітрогенератор ×" at bounding box center [207, 317] width 77 height 17
copy span "Вітрогенератор"
click at [187, 416] on input at bounding box center [336, 425] width 334 height 18
paste input "Вітрогенератор"
type input "Вітрогенератор 12 вольт"
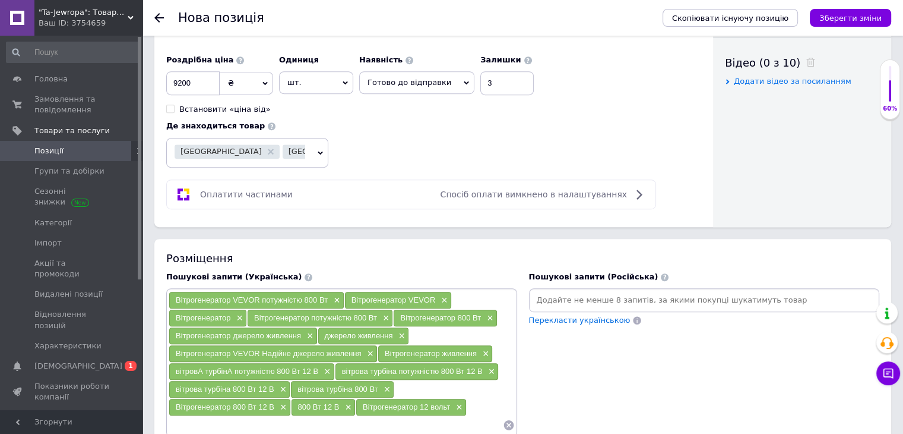
paste input "Вітрогенератор"
type input "Вітрогенератор 12в"
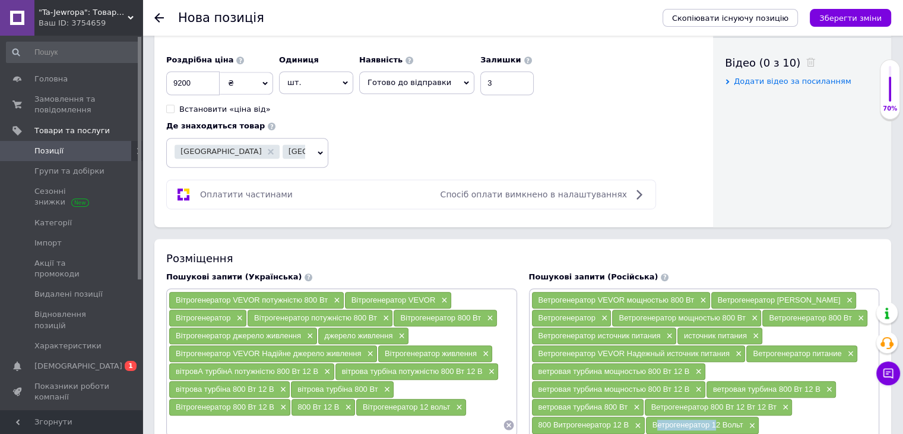
drag, startPoint x: 651, startPoint y: 366, endPoint x: 712, endPoint y: 364, distance: 60.6
click at [712, 416] on div "Ветрогенератор 12 Вольт ×" at bounding box center [702, 424] width 113 height 17
copy span "Ветрогенератор"
paste input "Ветрогенератор"
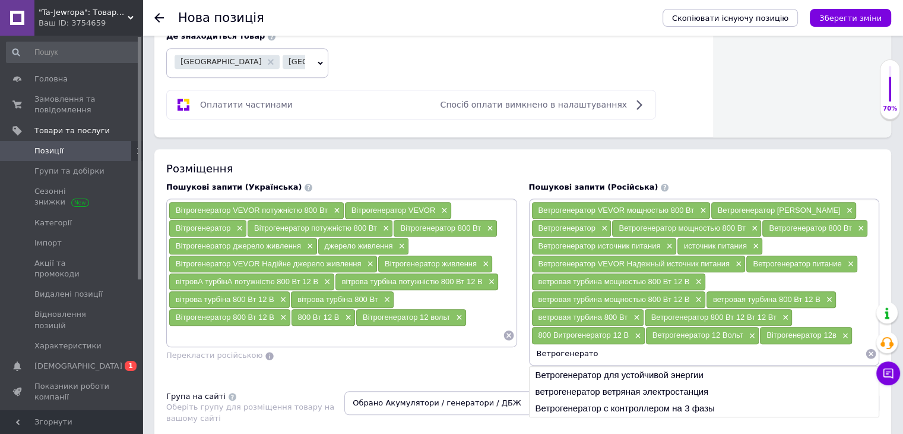
scroll to position [713, 0]
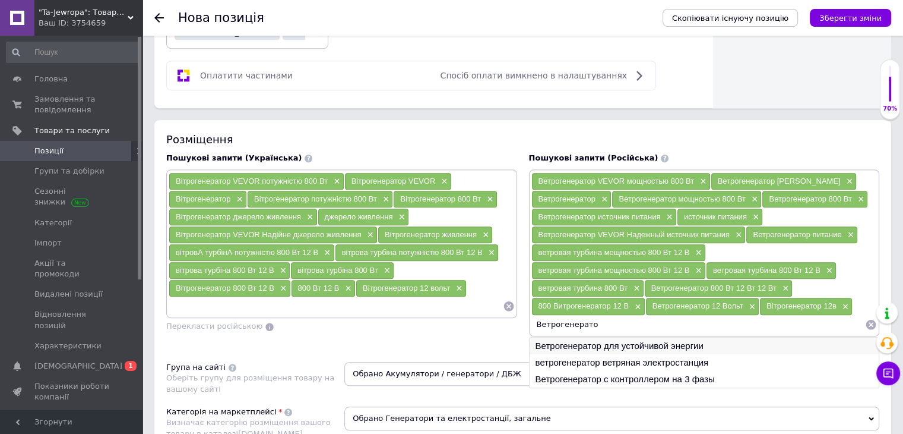
type input "Ветрогенерато"
click at [615, 337] on li "Ветрогенератор для устойчивой энергии" at bounding box center [705, 345] width 350 height 17
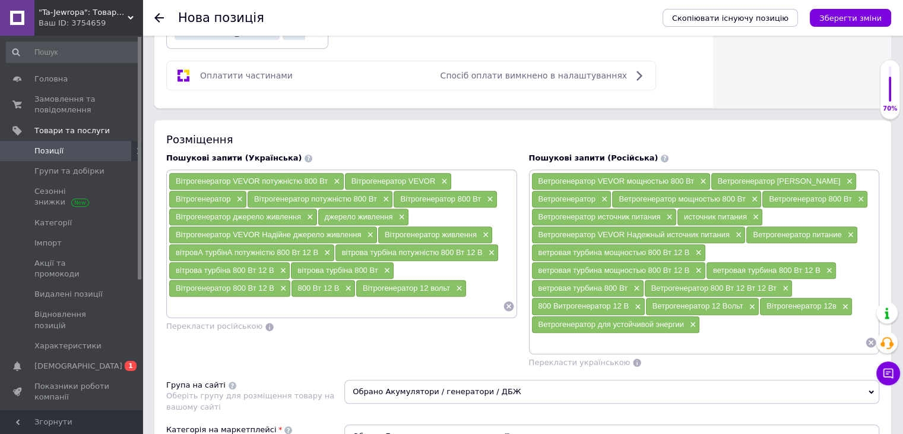
click at [581, 333] on input at bounding box center [699, 342] width 334 height 18
paste input "Ветрогенератор"
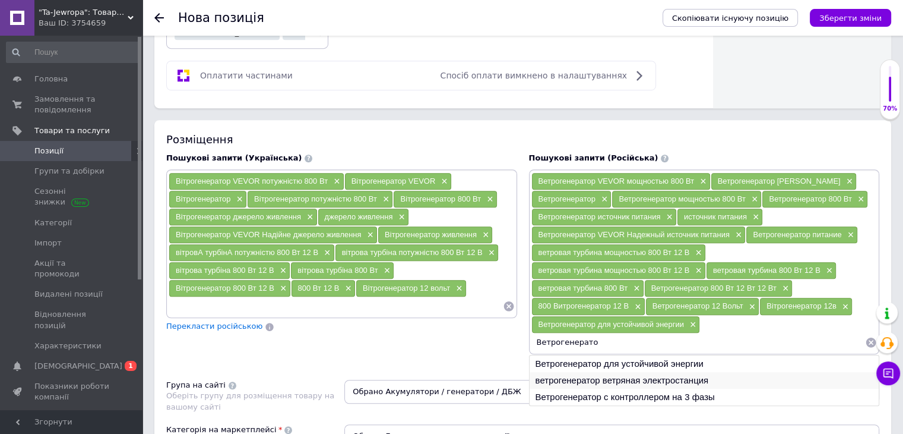
type input "Ветрогенерато"
click at [587, 372] on li "ветрогенератор ветряная электростанция" at bounding box center [705, 380] width 350 height 17
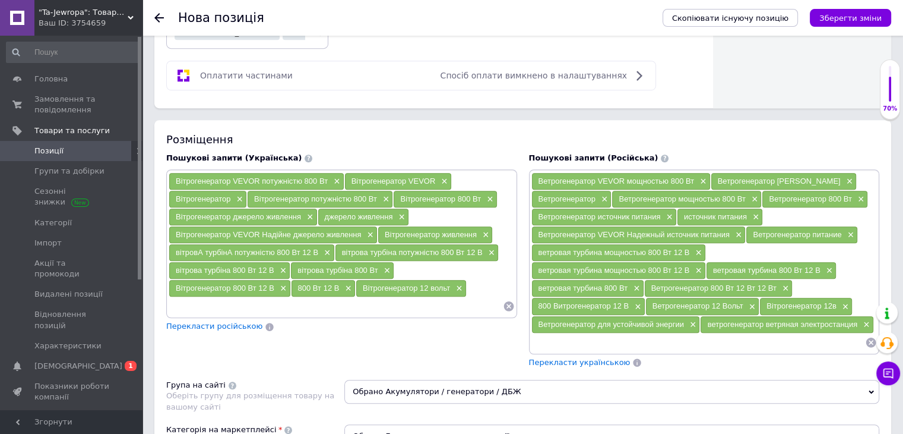
click at [584, 333] on input at bounding box center [699, 342] width 334 height 18
paste input "Ветрогенератор"
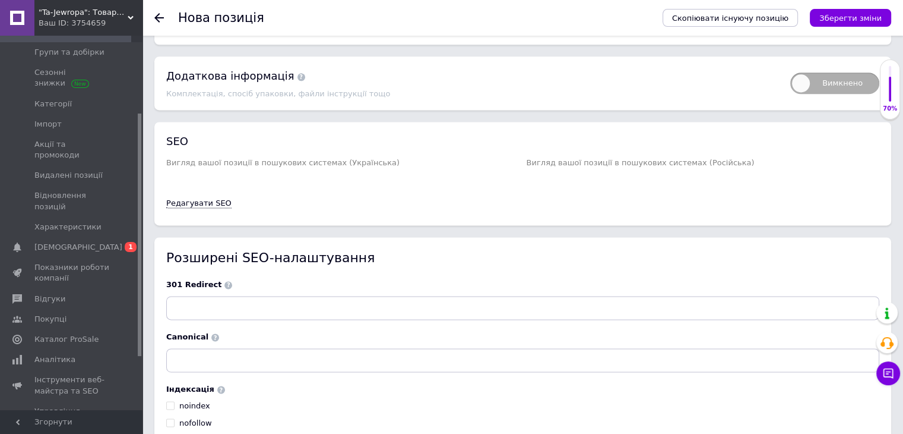
scroll to position [1485, 0]
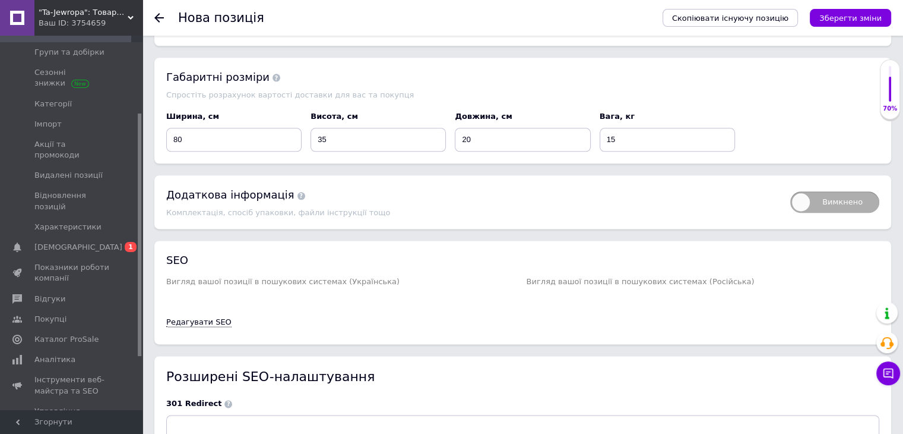
type input "Ветрогенератор"
click at [848, 191] on span "Вимкнено" at bounding box center [835, 201] width 89 height 21
click at [791, 184] on input "Вимкнено" at bounding box center [787, 188] width 8 height 8
checkbox input "true"
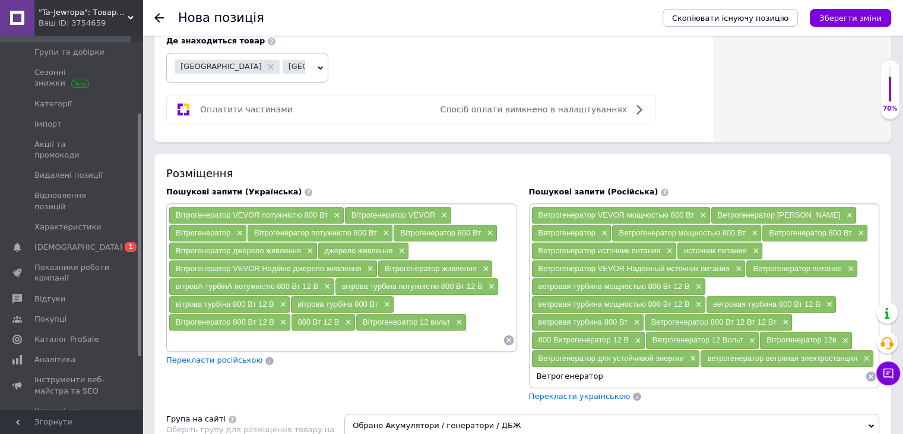
scroll to position [641, 0]
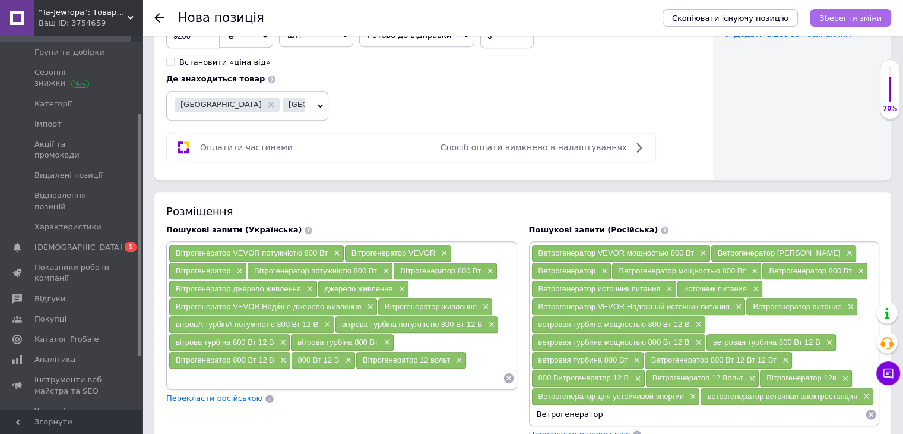
click at [862, 15] on icon "Зберегти зміни" at bounding box center [851, 18] width 62 height 9
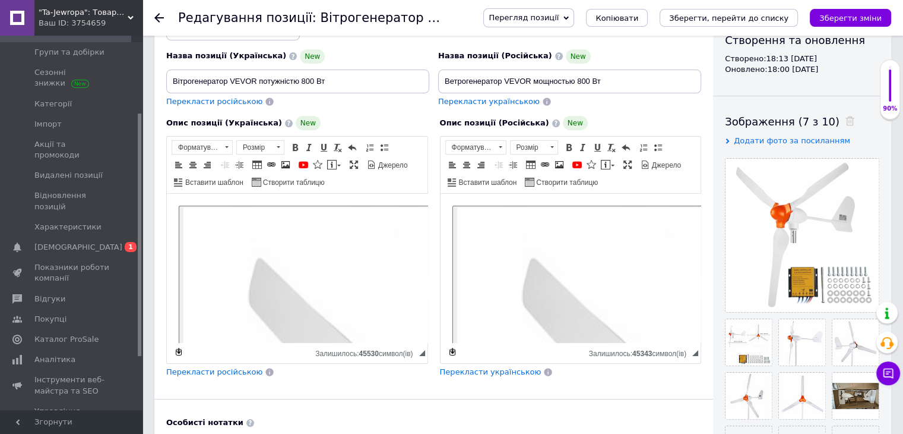
scroll to position [119, 0]
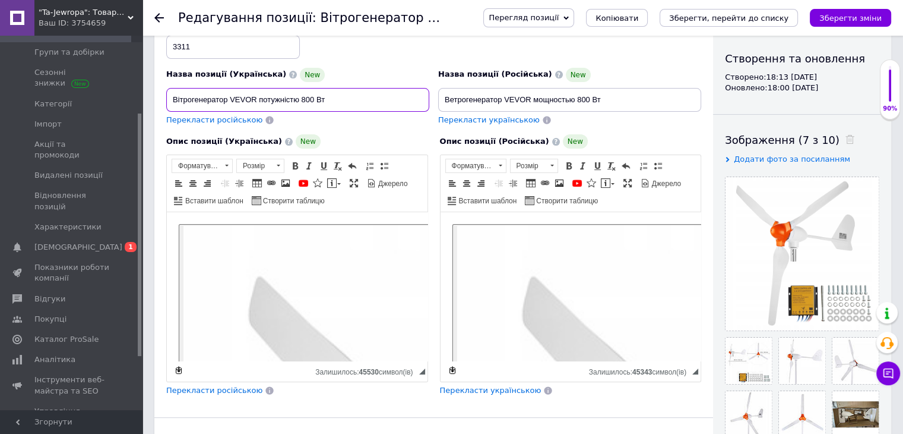
click at [334, 98] on input "Вітрогенератор VEVOR потужністю 800 Вт" at bounding box center [297, 100] width 263 height 24
type input "Вітрогенератор VEVOR потужністю 800 Вт 12 в"
click at [226, 118] on span "Перекласти російською" at bounding box center [214, 119] width 96 height 9
type input "Ветрогенератор VEVOR мощностью 800 Вт 12 в"
